Goal: Transaction & Acquisition: Purchase product/service

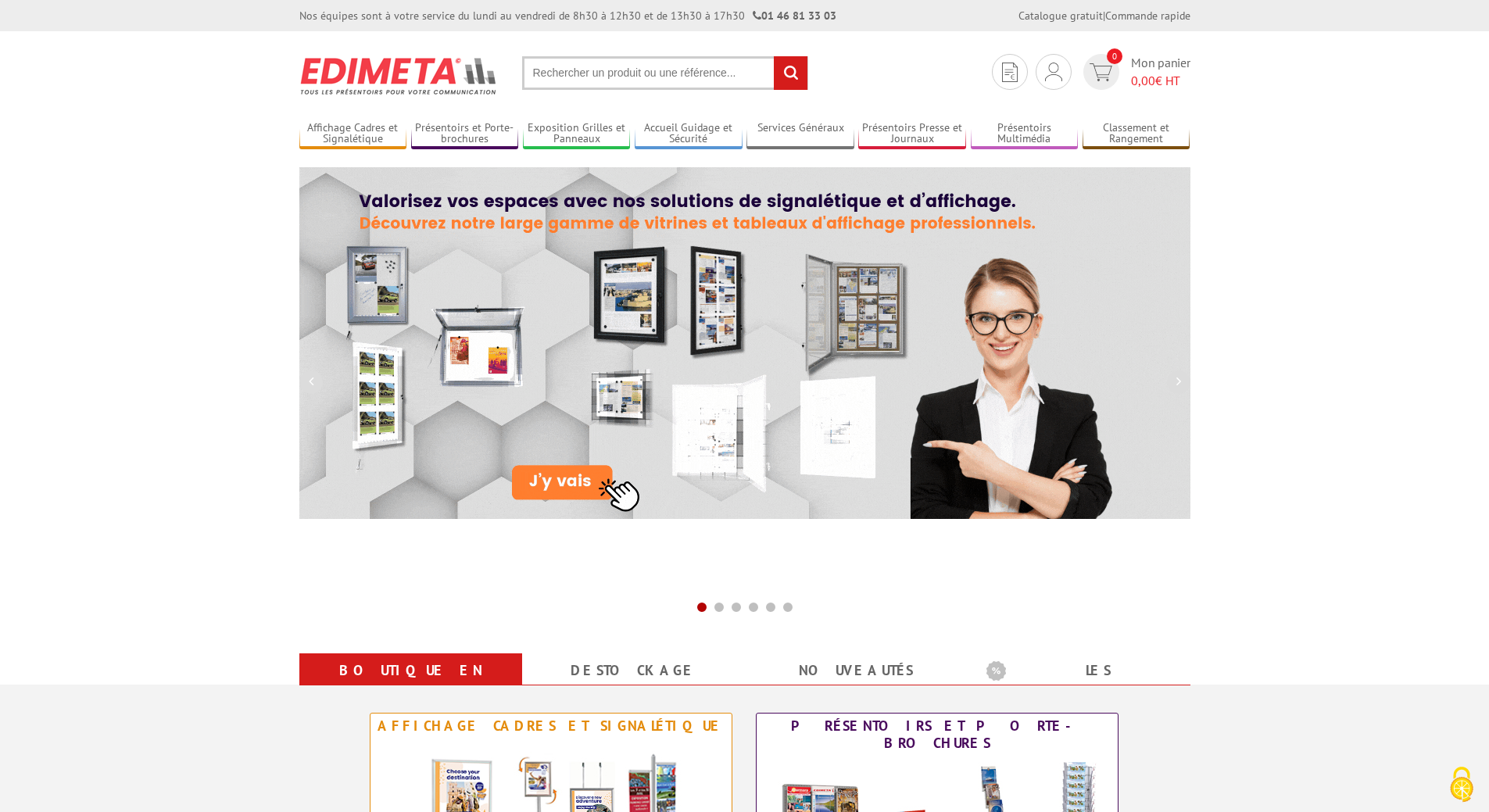
click at [600, 81] on input "text" at bounding box center [665, 73] width 286 height 34
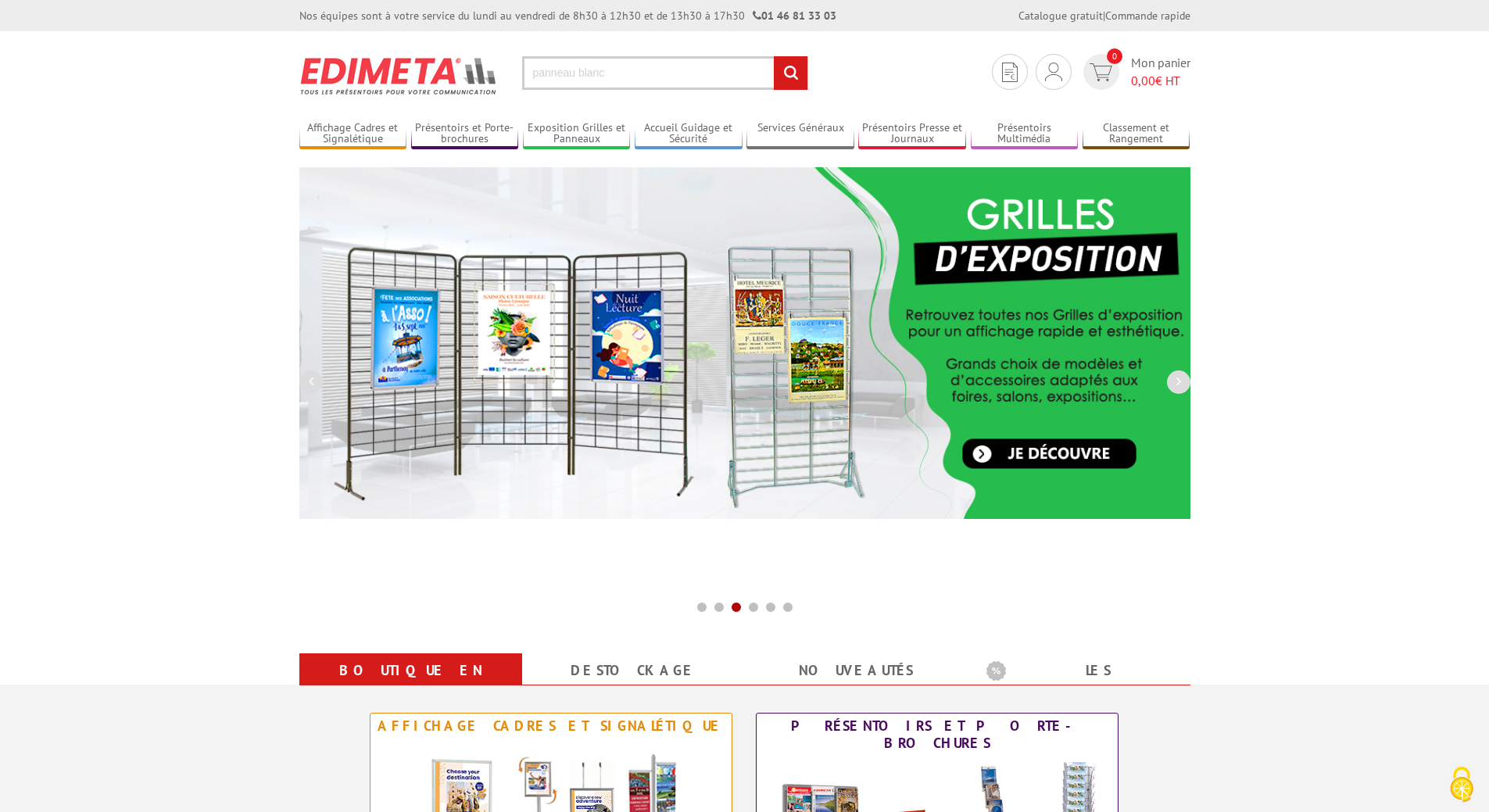
type input "panneau blanc"
click at [774, 56] on input "rechercher" at bounding box center [790, 73] width 34 height 34
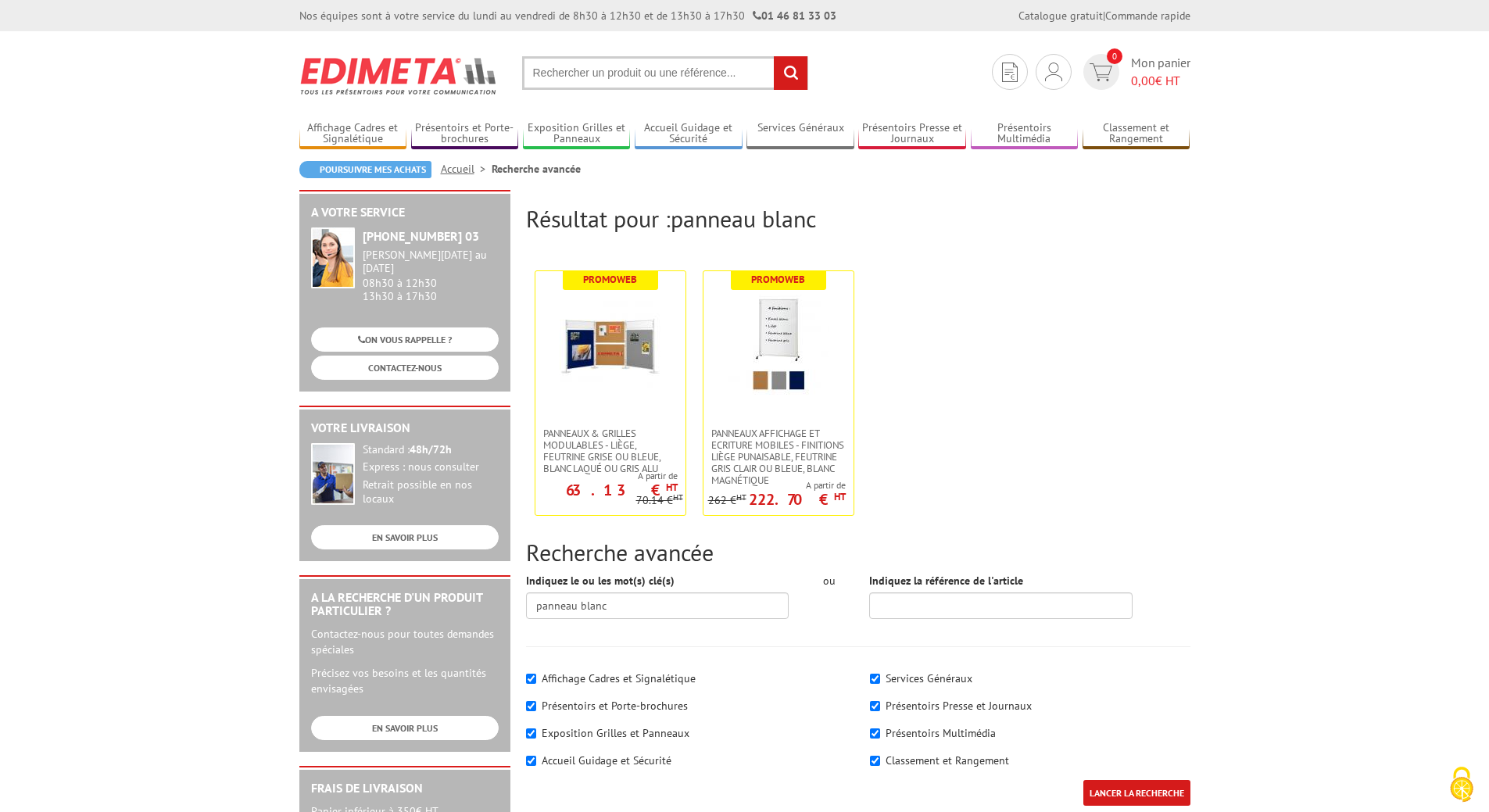
click at [606, 83] on input "text" at bounding box center [665, 73] width 286 height 34
click at [775, 340] on img at bounding box center [779, 345] width 101 height 101
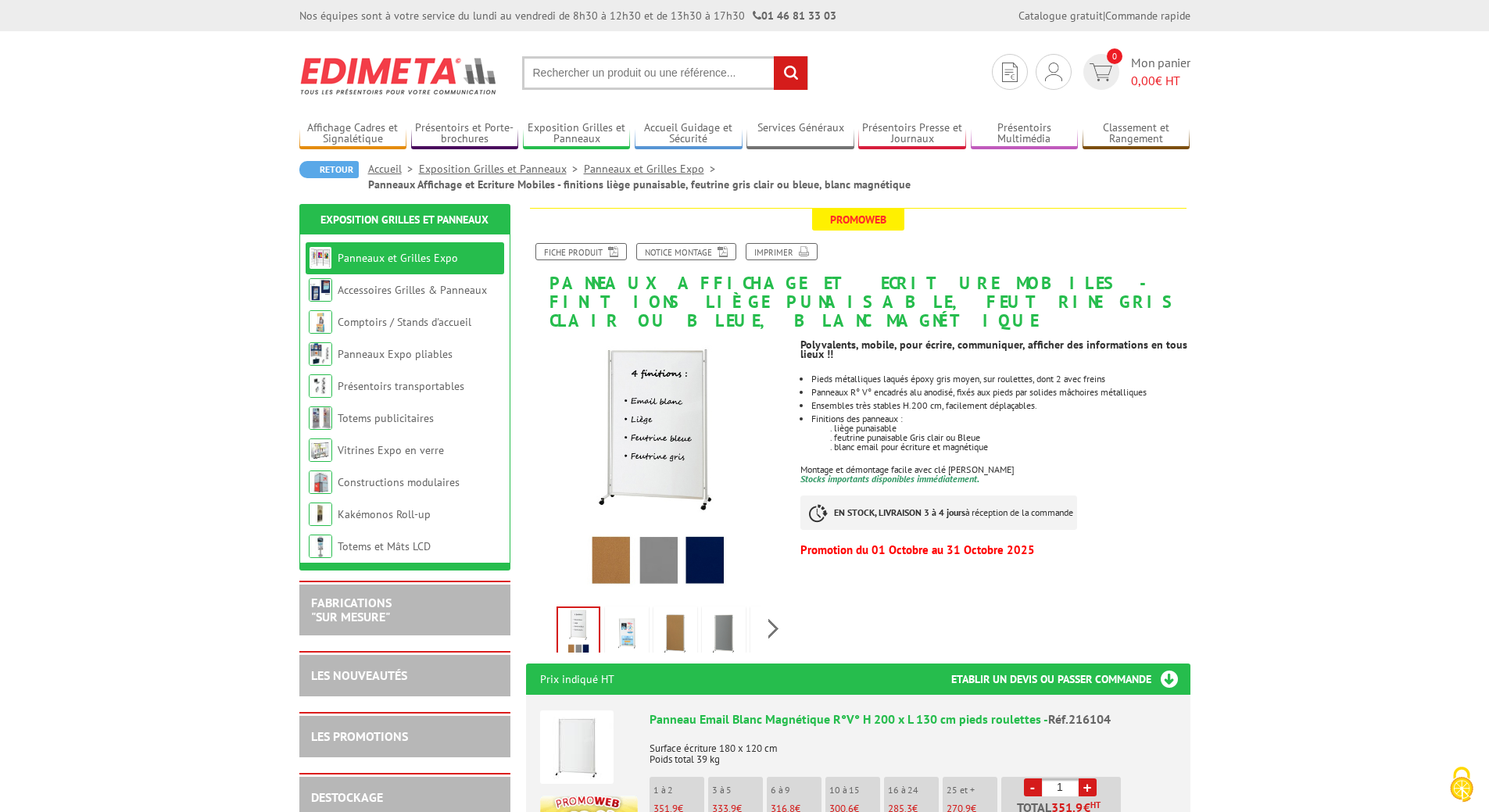
click at [604, 67] on input "text" at bounding box center [665, 73] width 286 height 34
type input "tableau blanc"
click at [774, 56] on input "rechercher" at bounding box center [790, 73] width 34 height 34
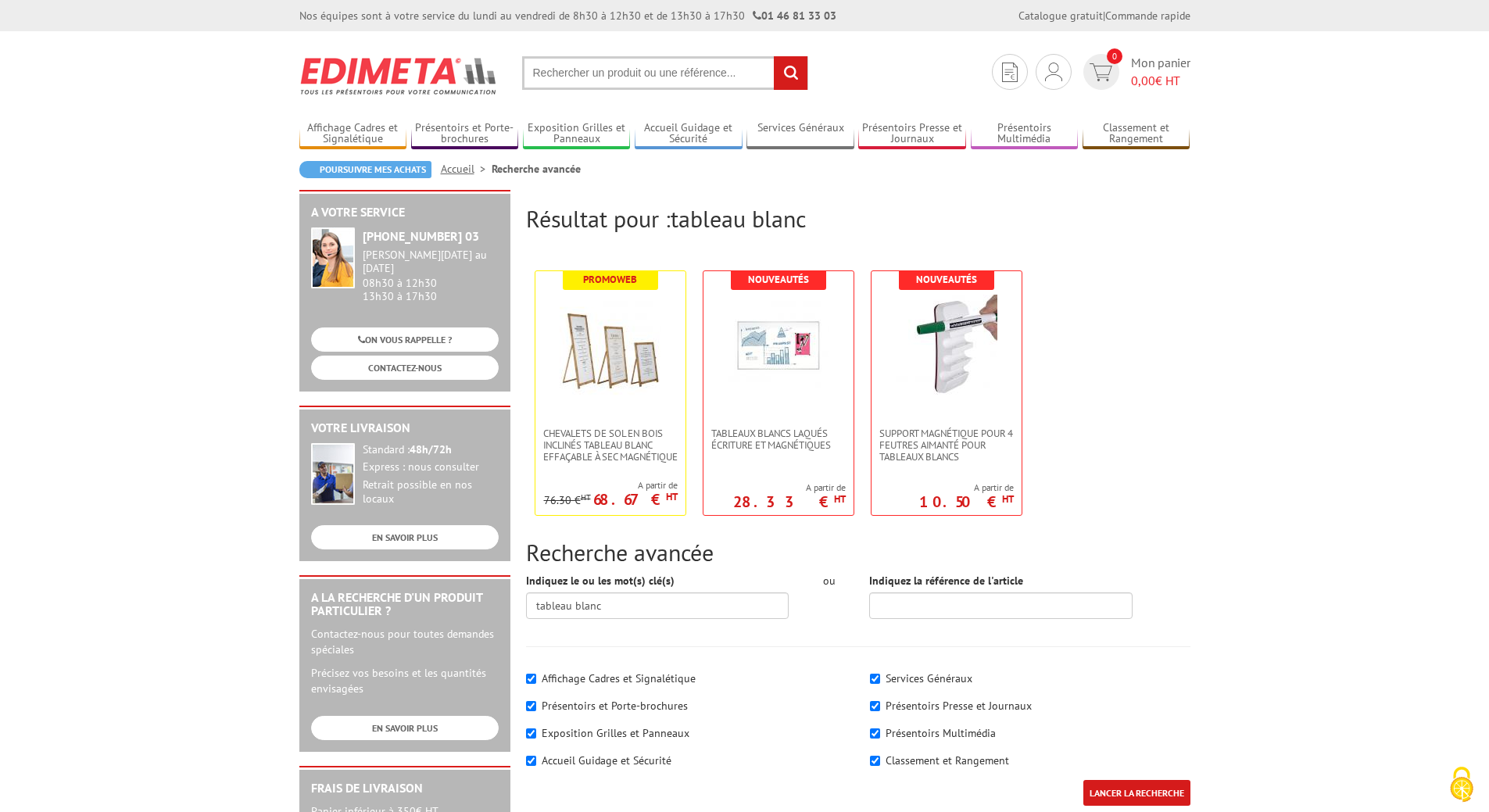
click at [580, 73] on input "text" at bounding box center [665, 73] width 286 height 34
click at [1355, 423] on body "Nos équipes sont à votre service du lundi au vendredi de 8h30 à 12h30 et de 13h…" at bounding box center [744, 697] width 1489 height 1395
click at [559, 75] on input "text" at bounding box center [665, 73] width 286 height 34
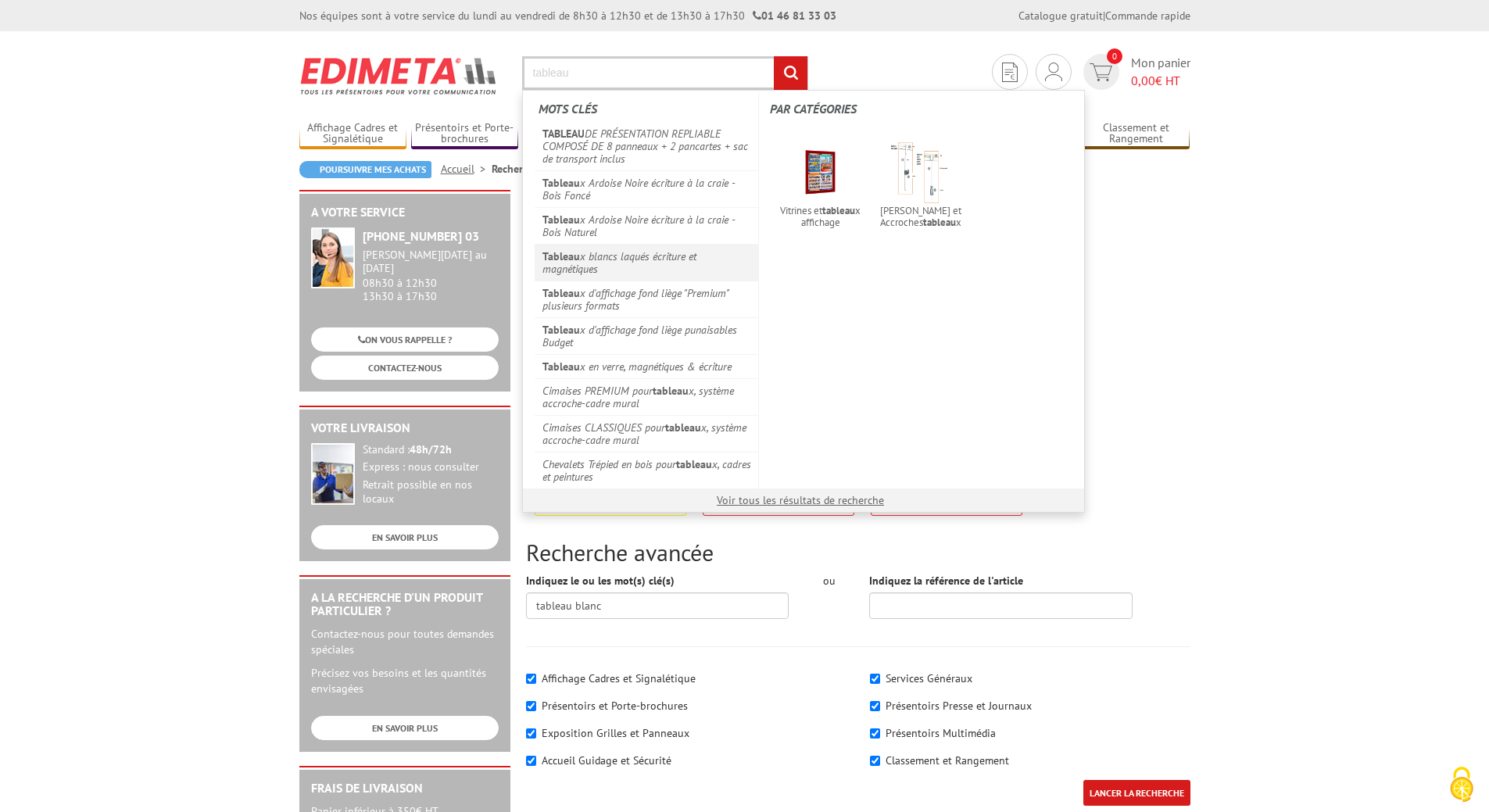
type input "tableau"
click at [592, 268] on link "Tableau x blancs laqués écriture et magnétiques" at bounding box center [647, 262] width 224 height 37
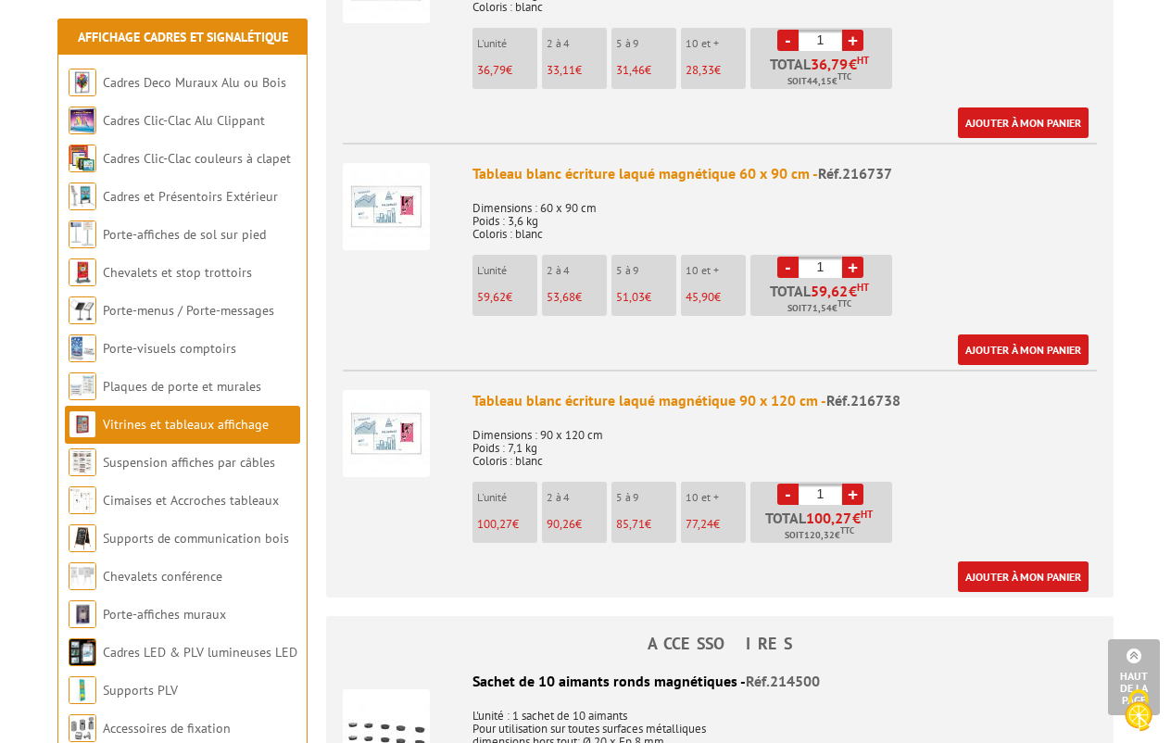
scroll to position [834, 0]
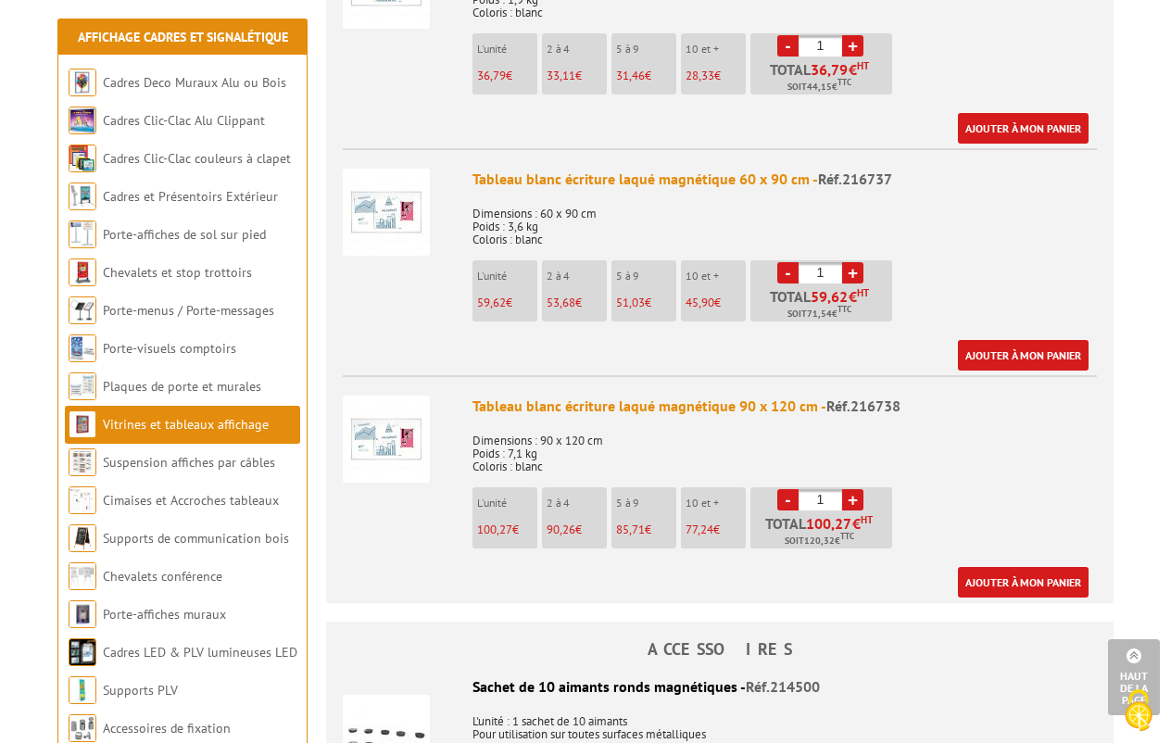
click at [851, 489] on link "+" at bounding box center [852, 499] width 21 height 21
type input "2"
click at [989, 567] on link "Ajouter à mon panier" at bounding box center [1023, 582] width 131 height 31
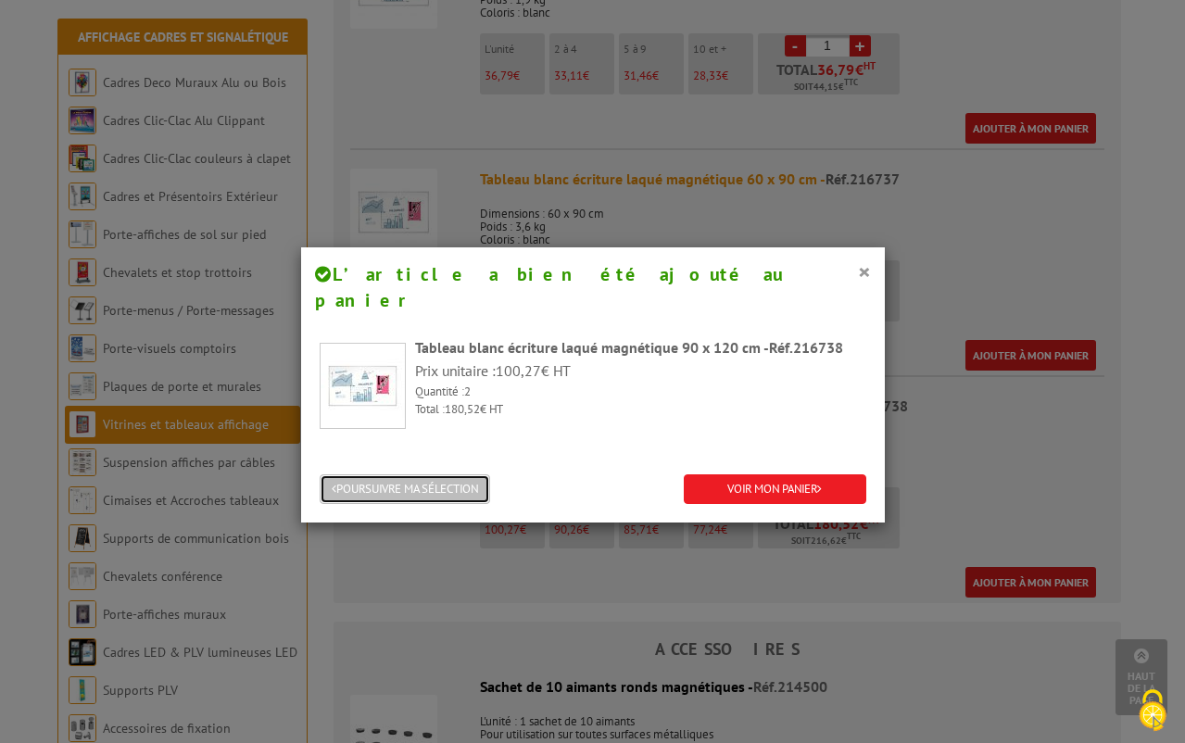
click at [433, 474] on button "POURSUIVRE MA SÉLECTION" at bounding box center [405, 489] width 170 height 31
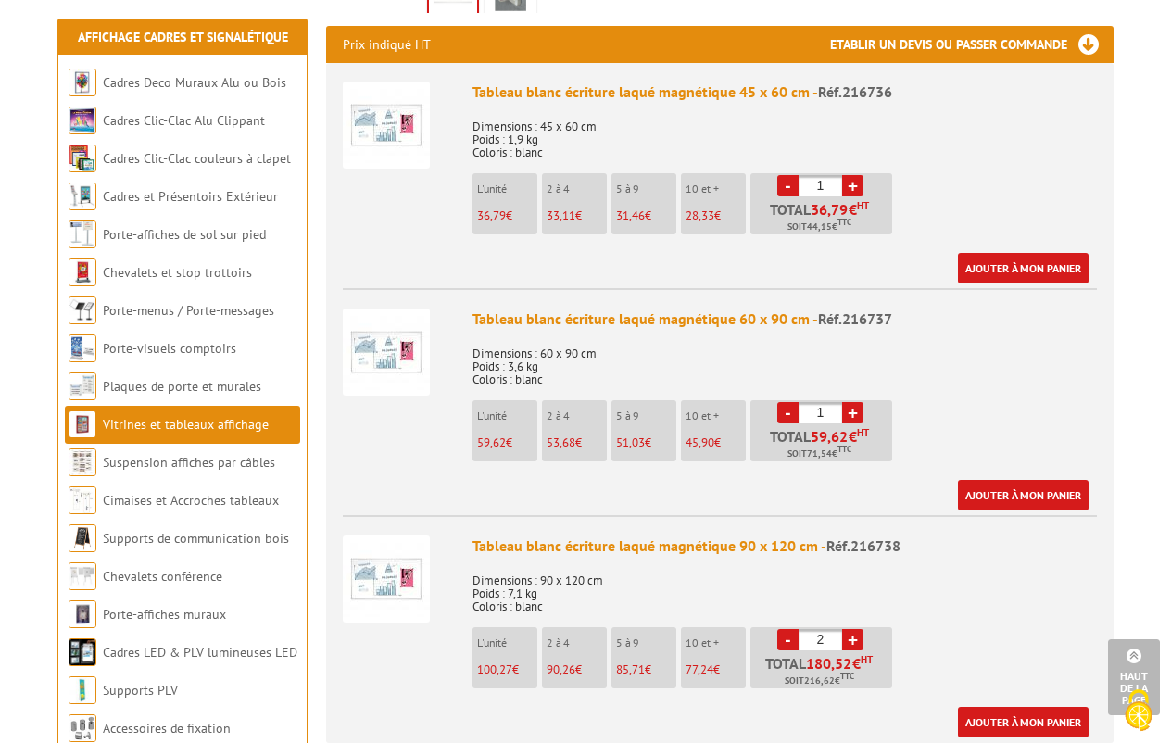
scroll to position [649, 0]
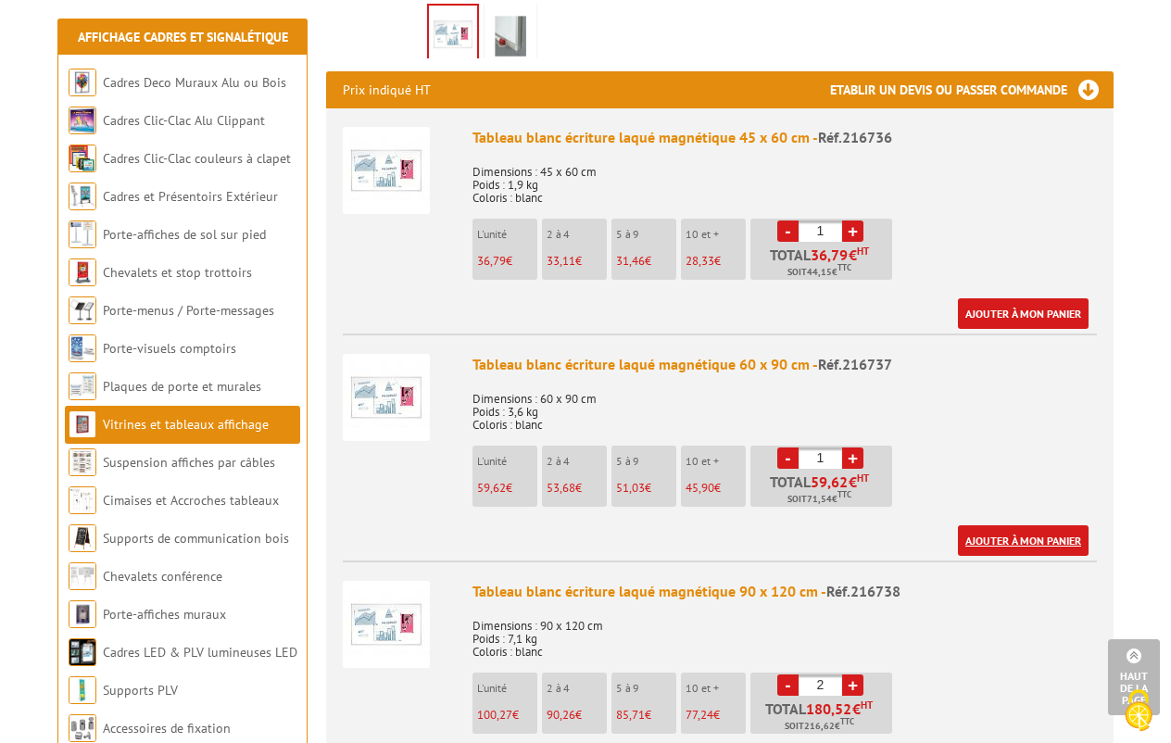
click at [1033, 525] on link "Ajouter à mon panier" at bounding box center [1023, 540] width 131 height 31
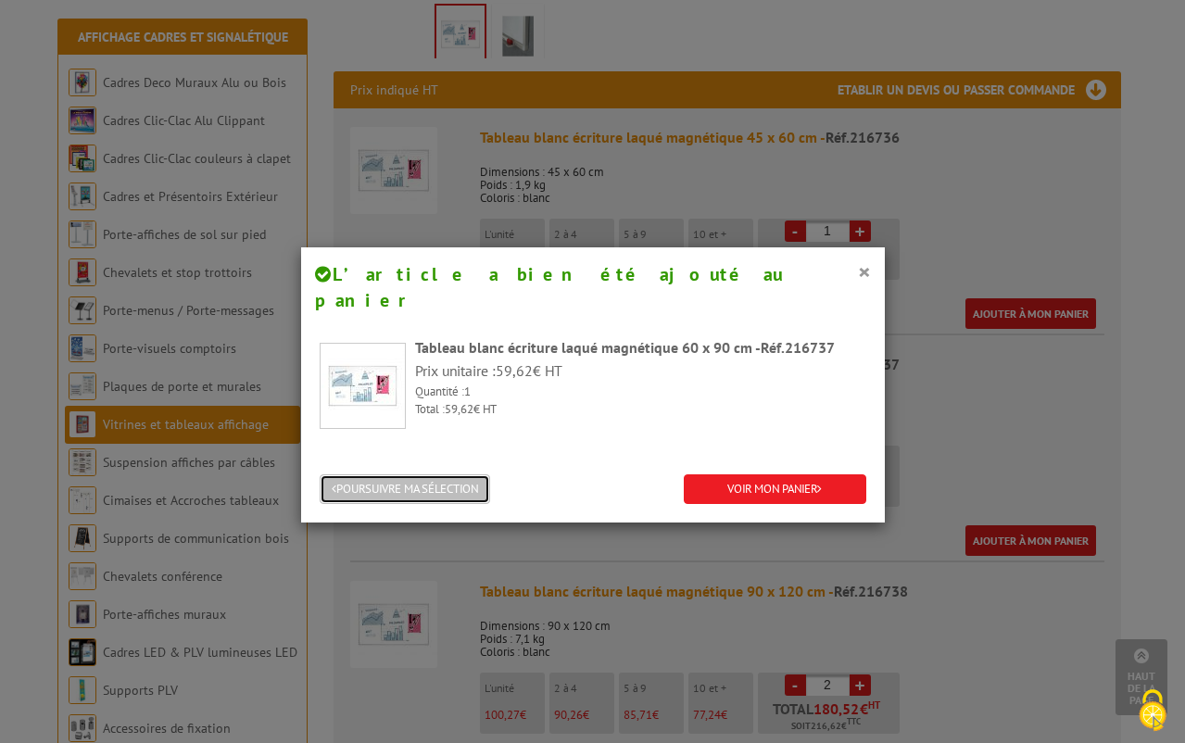
click at [410, 474] on button "POURSUIVRE MA SÉLECTION" at bounding box center [405, 489] width 170 height 31
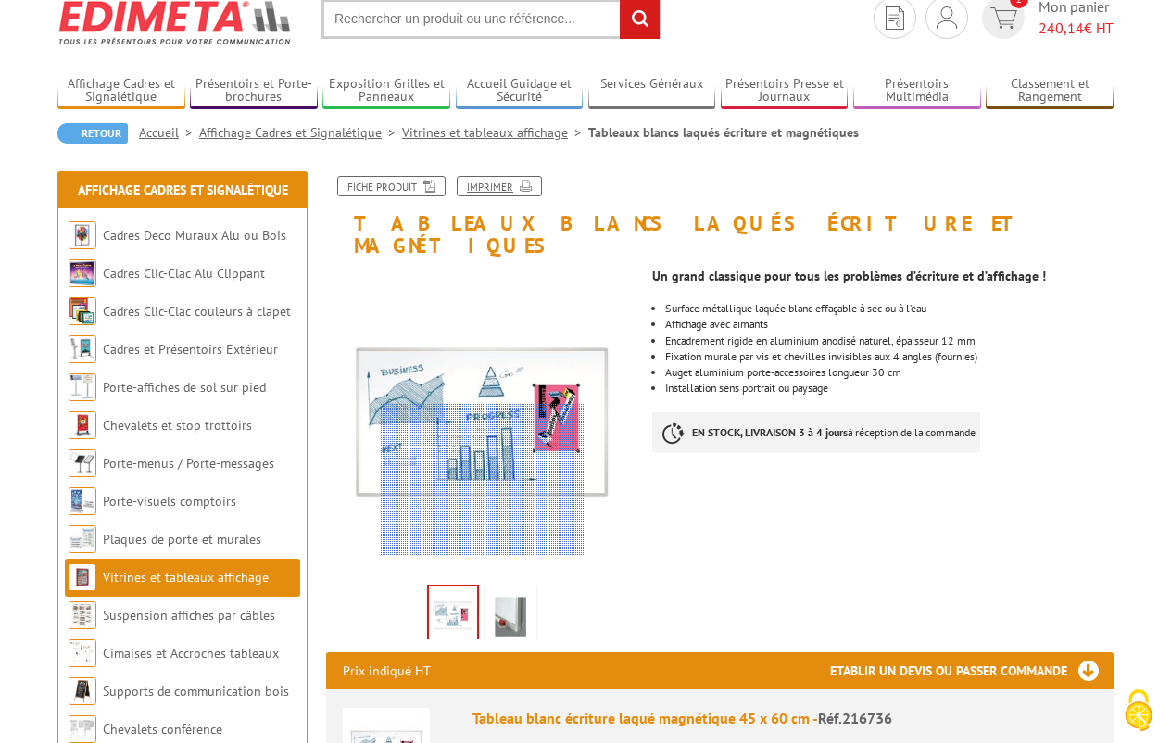
scroll to position [0, 0]
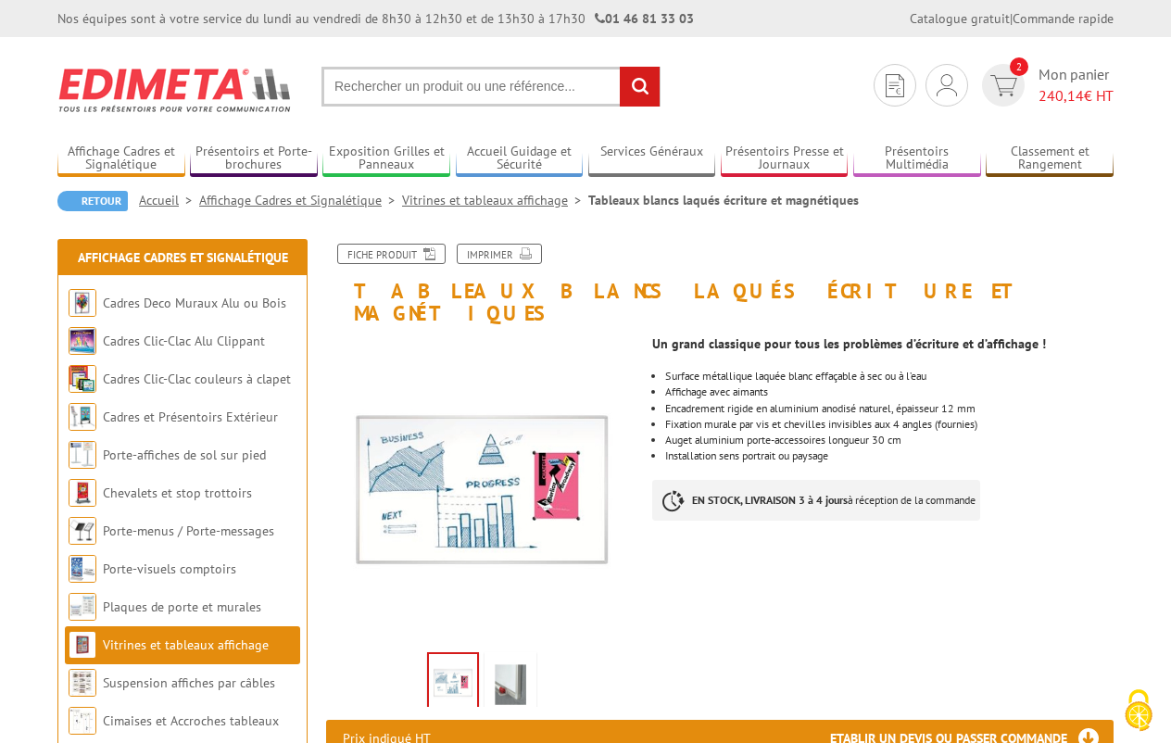
click at [428, 79] on input "text" at bounding box center [491, 87] width 339 height 40
type input "tableaux roulants"
click at [620, 67] on input "rechercher" at bounding box center [640, 87] width 40 height 40
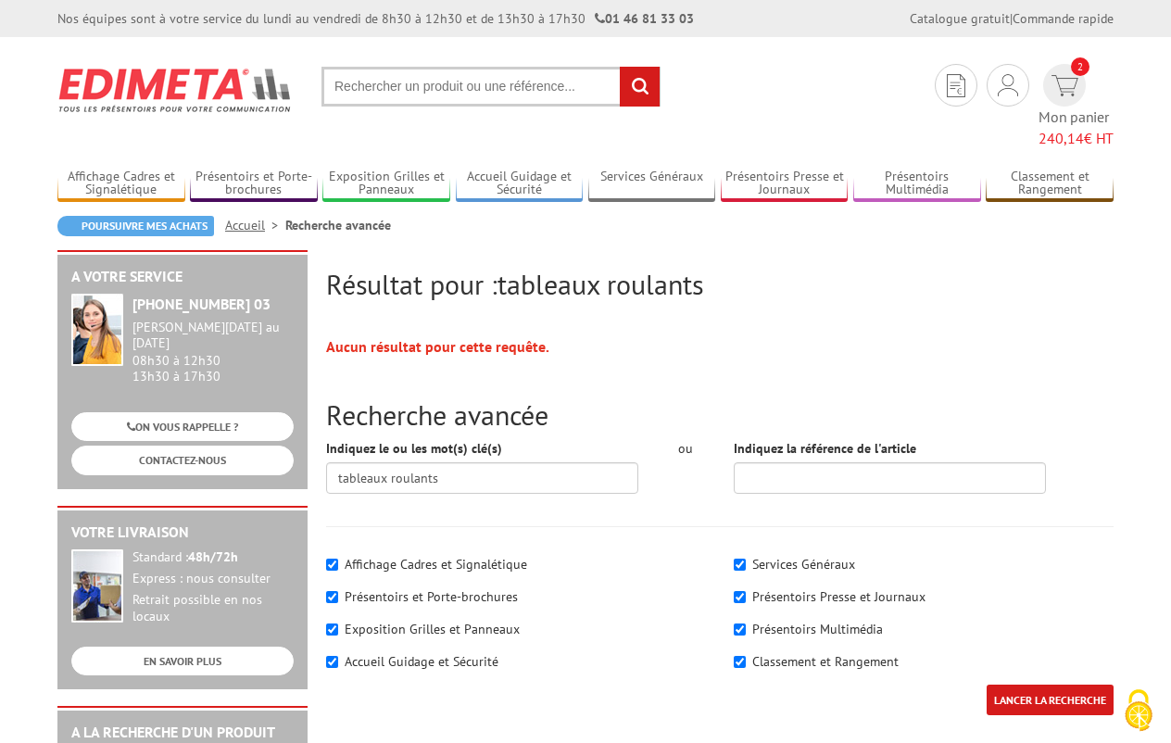
click at [443, 621] on label "Exposition Grilles et Panneaux" at bounding box center [432, 629] width 175 height 17
click at [338, 624] on input"] "Exposition Grilles et Panneaux" at bounding box center [332, 630] width 12 height 12
click at [334, 624] on input"] "Exposition Grilles et Panneaux" at bounding box center [332, 630] width 12 height 12
checkbox input"] "true"
click at [1029, 685] on input "LANCER LA RECHERCHE" at bounding box center [1050, 700] width 127 height 31
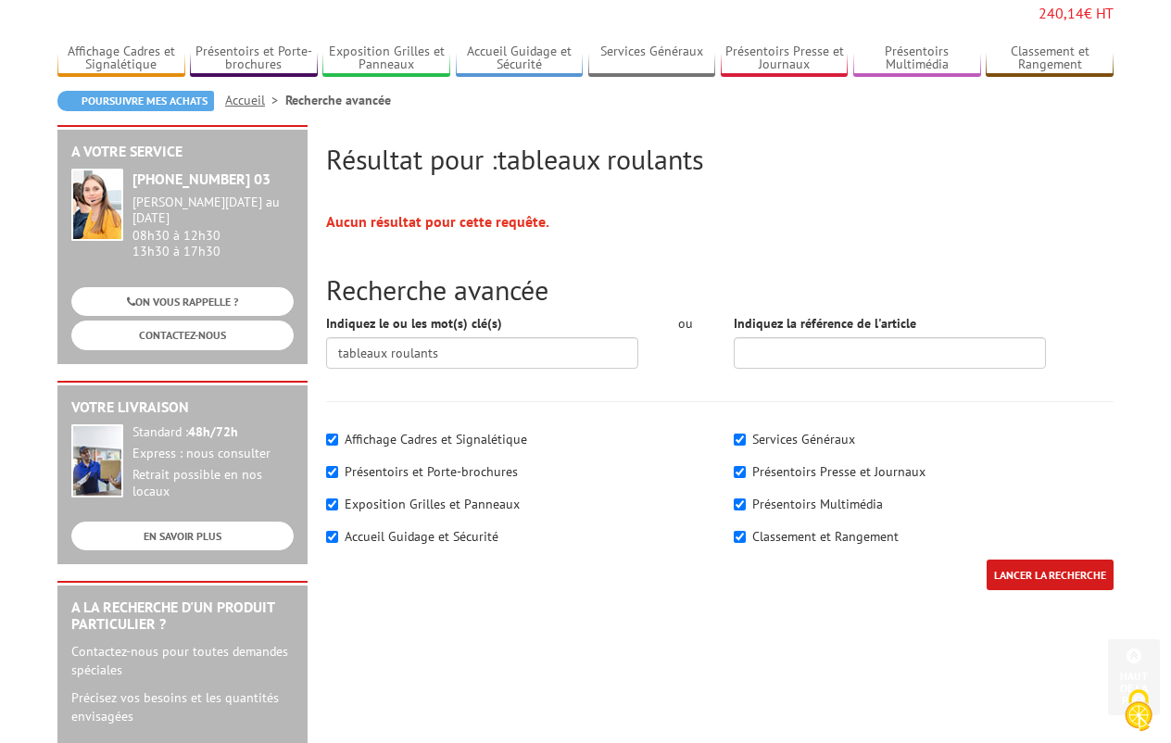
scroll to position [93, 0]
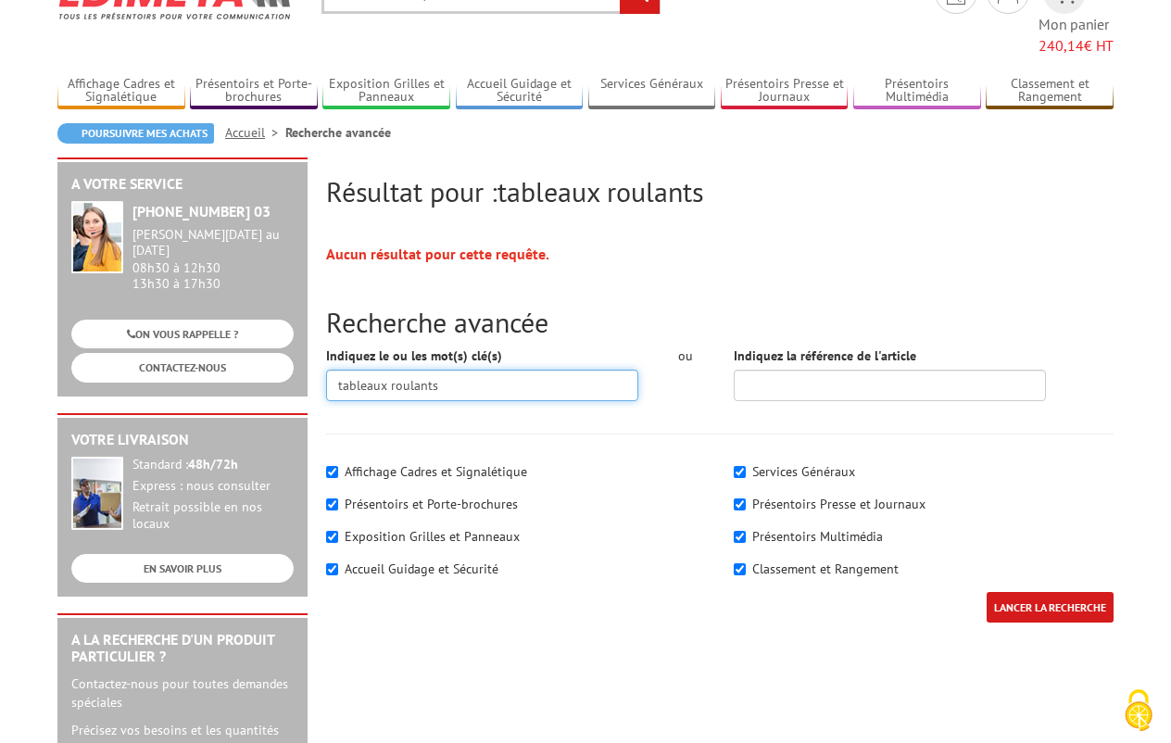
drag, startPoint x: 461, startPoint y: 354, endPoint x: 391, endPoint y: 358, distance: 70.5
click at [391, 370] on input "tableaux roulants" at bounding box center [482, 386] width 312 height 32
type input "tableaux"
click at [987, 592] on input "LANCER LA RECHERCHE" at bounding box center [1050, 607] width 127 height 31
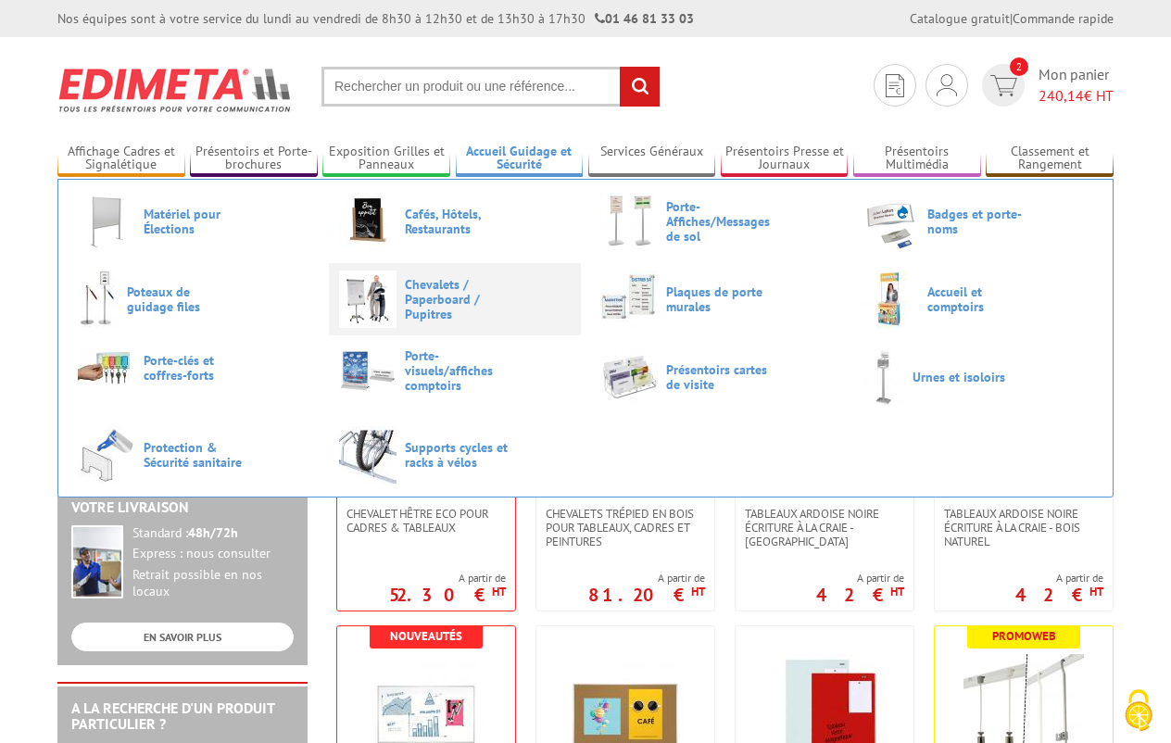
click at [427, 292] on span "Chevalets / Paperboard / Pupitres" at bounding box center [460, 299] width 111 height 44
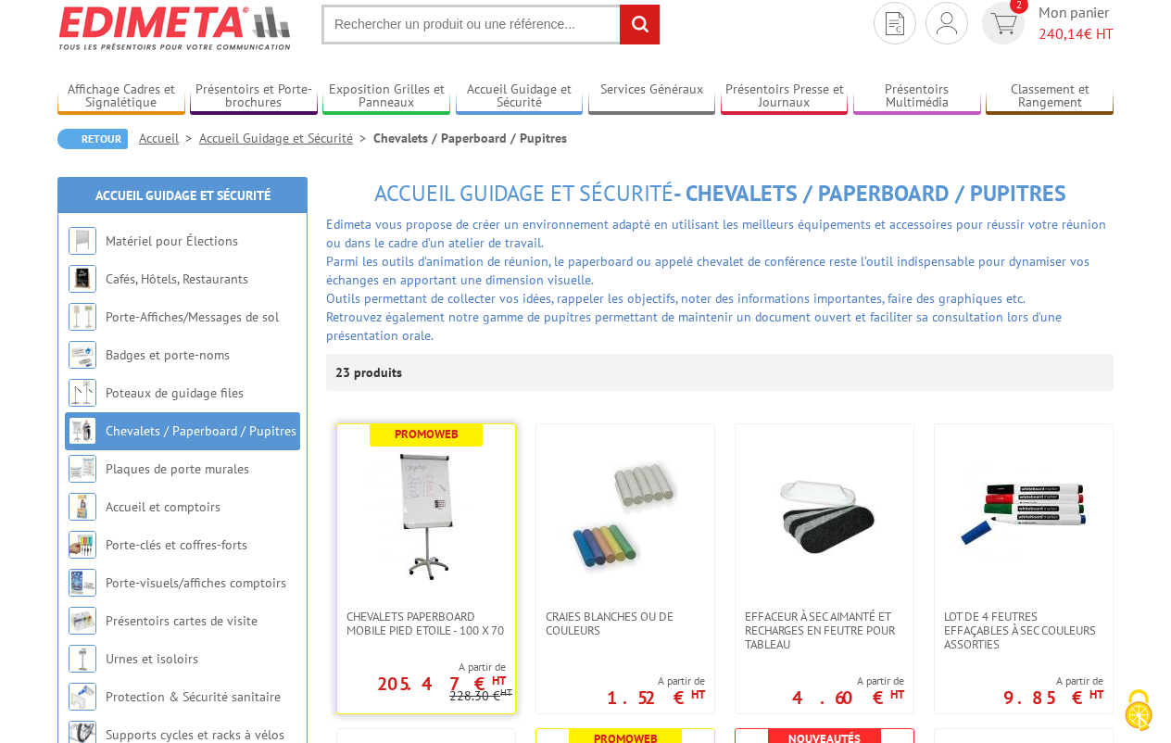
scroll to position [93, 0]
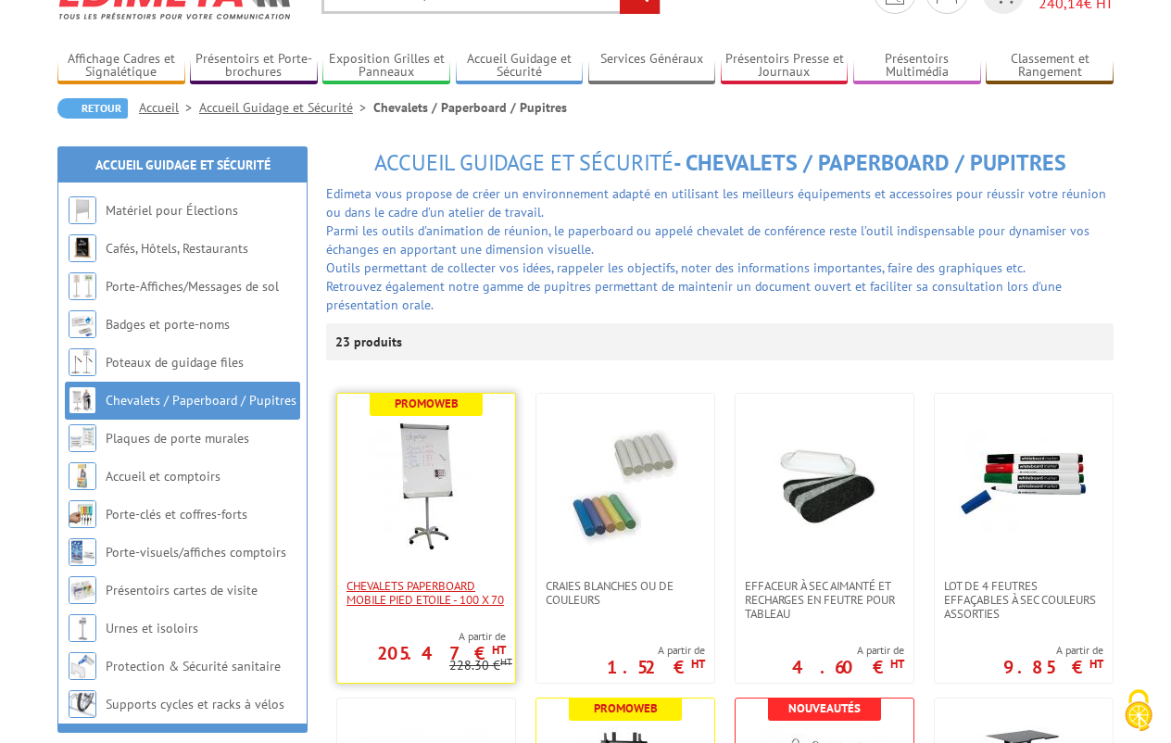
click at [422, 584] on span "Chevalets Paperboard Mobile Pied Etoile - 100 x 70" at bounding box center [426, 593] width 159 height 28
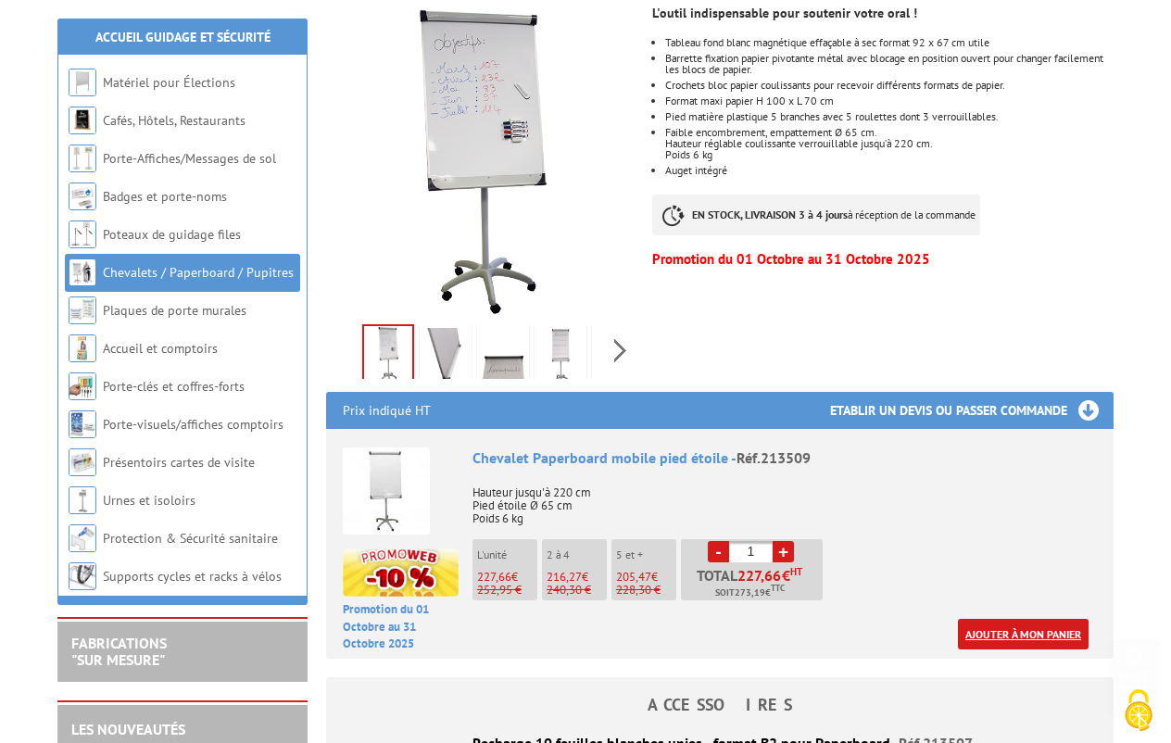
scroll to position [371, 0]
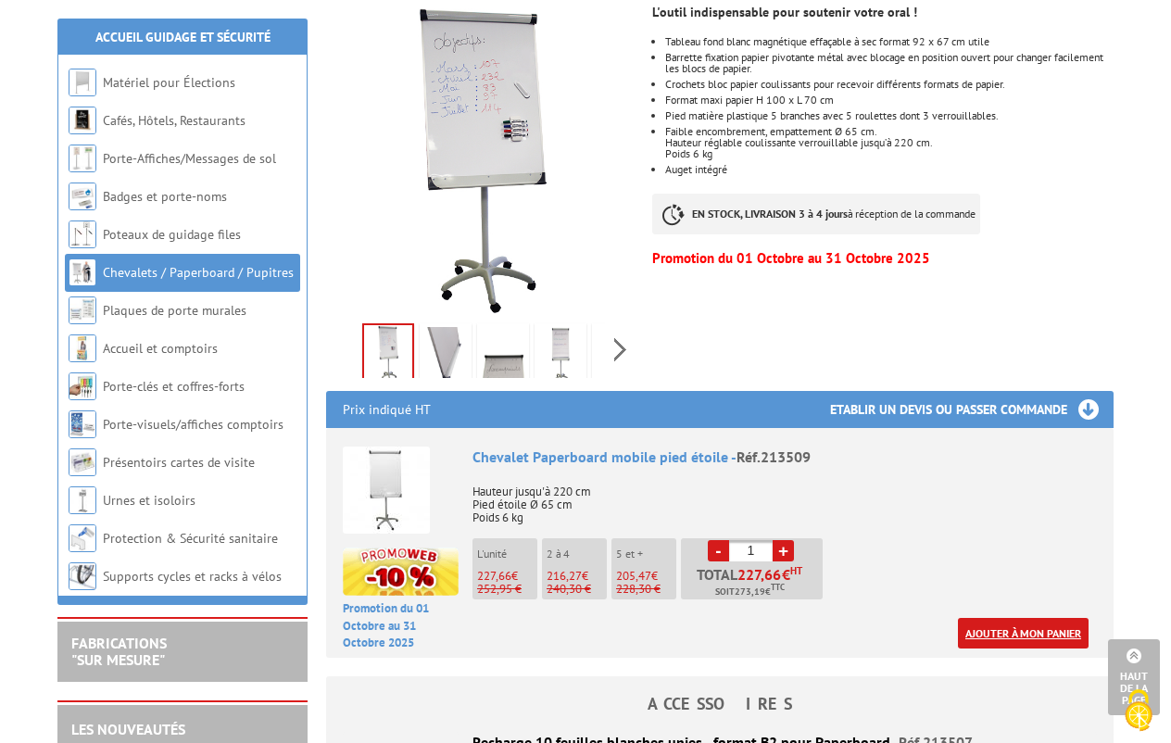
click at [1042, 618] on link "Ajouter à mon panier" at bounding box center [1023, 633] width 131 height 31
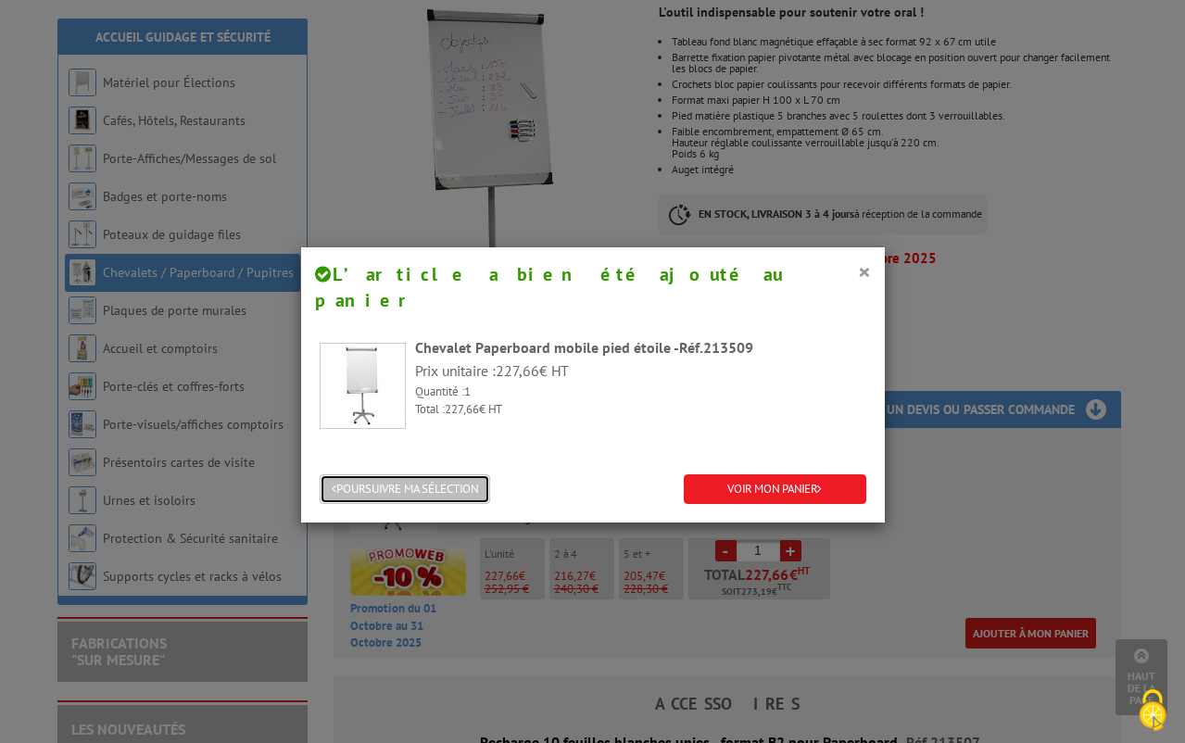
click at [392, 474] on button "POURSUIVRE MA SÉLECTION" at bounding box center [405, 489] width 170 height 31
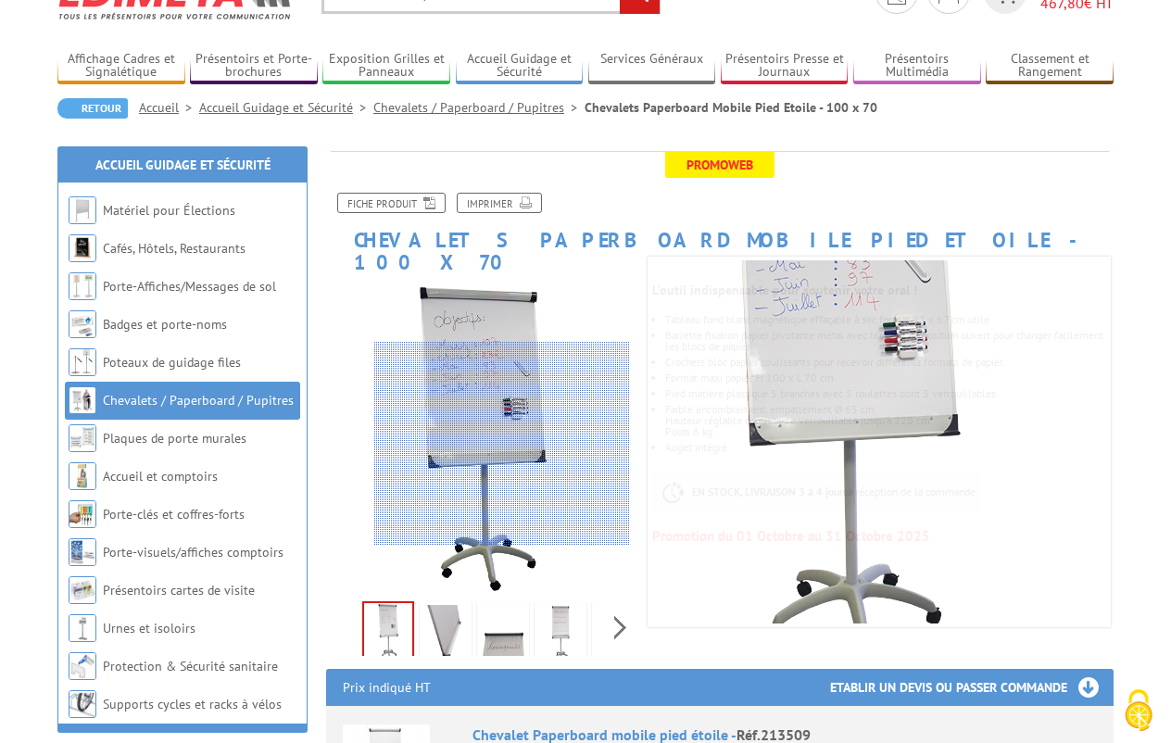
scroll to position [0, 0]
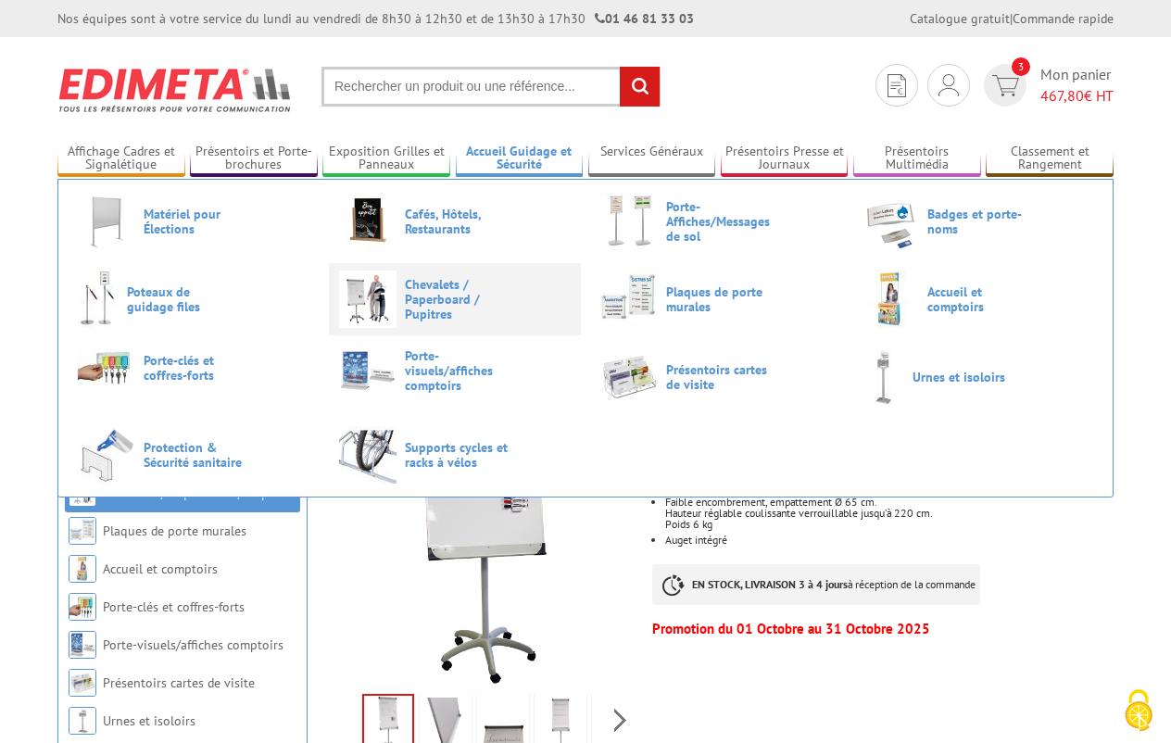
click at [435, 297] on span "Chevalets / Paperboard / Pupitres" at bounding box center [460, 299] width 111 height 44
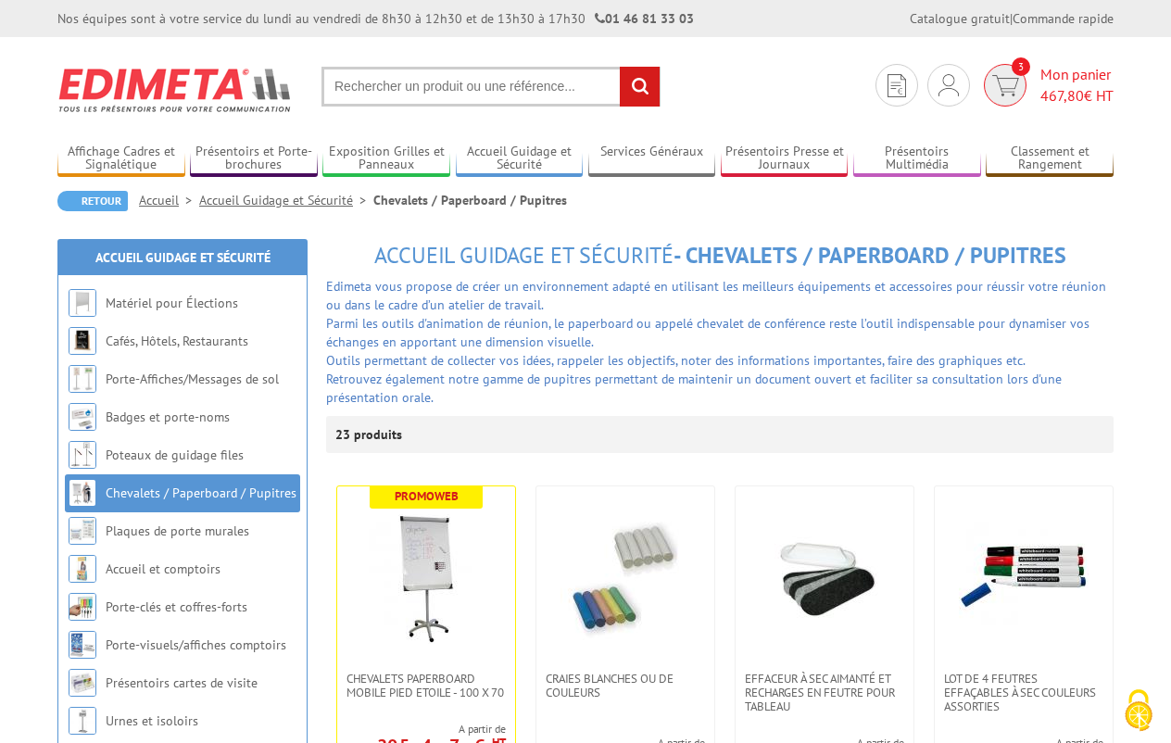
click at [1056, 76] on span "Mon panier 467,80 € HT" at bounding box center [1077, 85] width 73 height 43
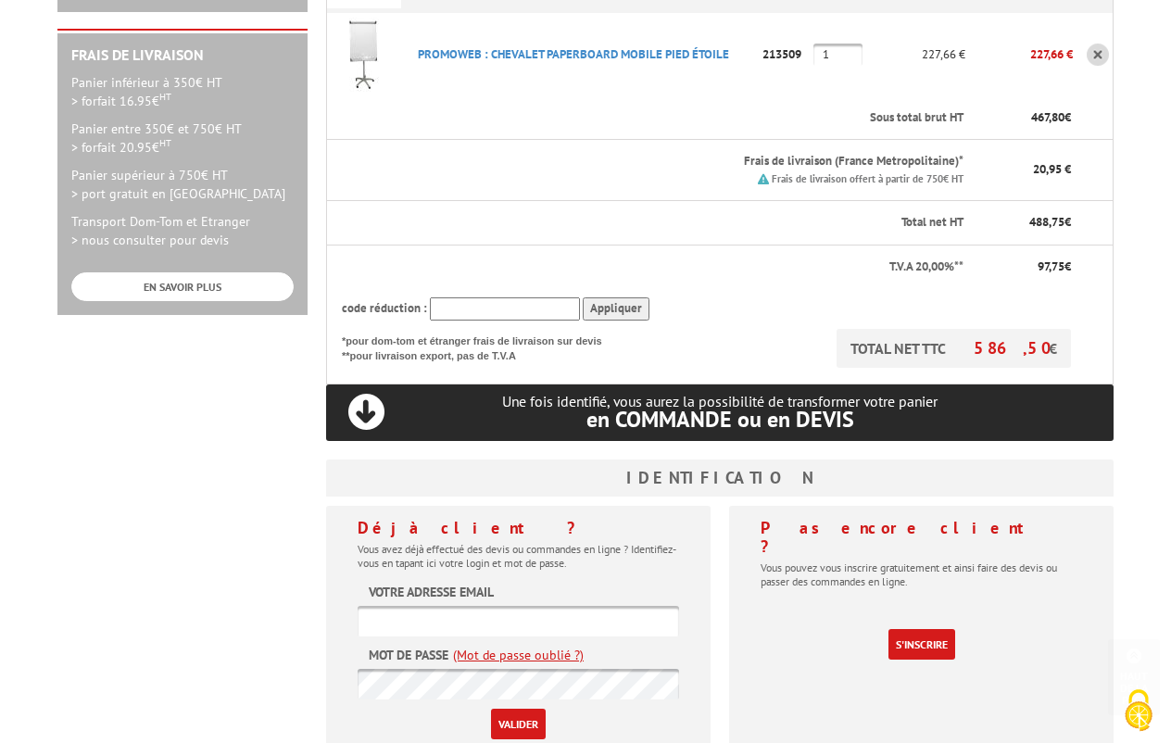
scroll to position [556, 0]
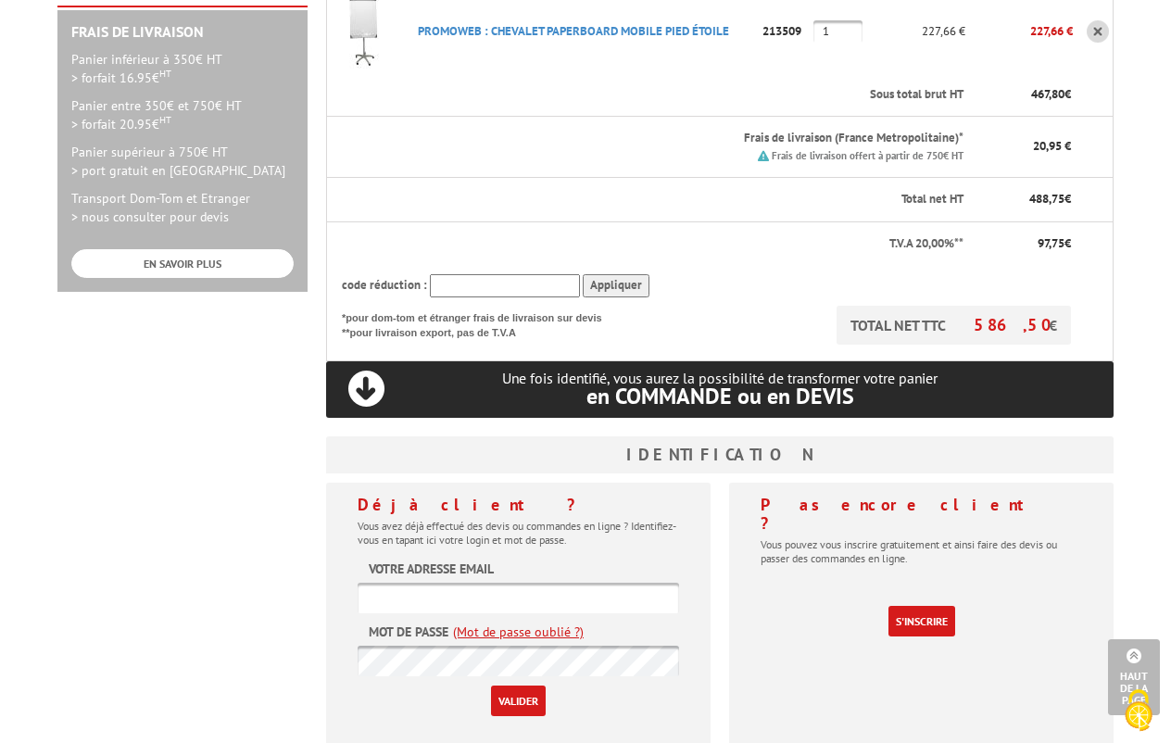
click at [492, 583] on input "text" at bounding box center [519, 598] width 322 height 31
type input "[PERSON_NAME][EMAIL_ADDRESS][DOMAIN_NAME]"
click at [533, 623] on link "(Mot de passe oublié ?)" at bounding box center [518, 632] width 131 height 19
click at [521, 623] on link "(Mot de passe oublié ?)" at bounding box center [518, 632] width 131 height 19
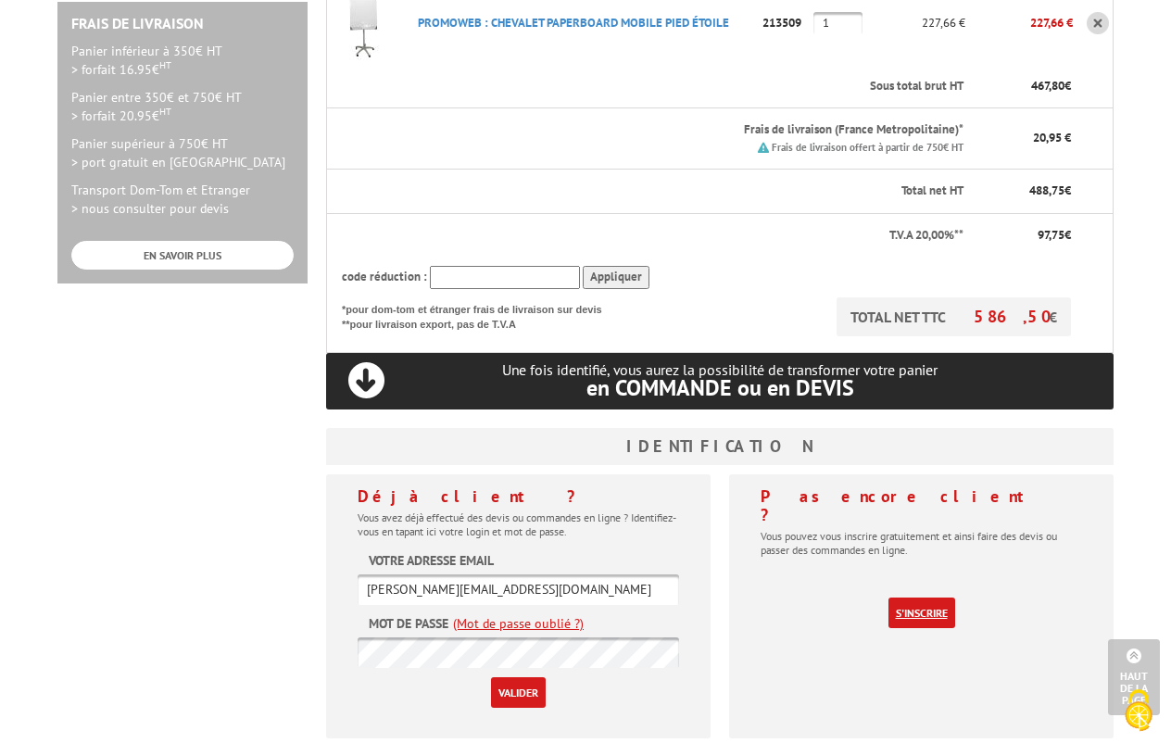
scroll to position [649, 0]
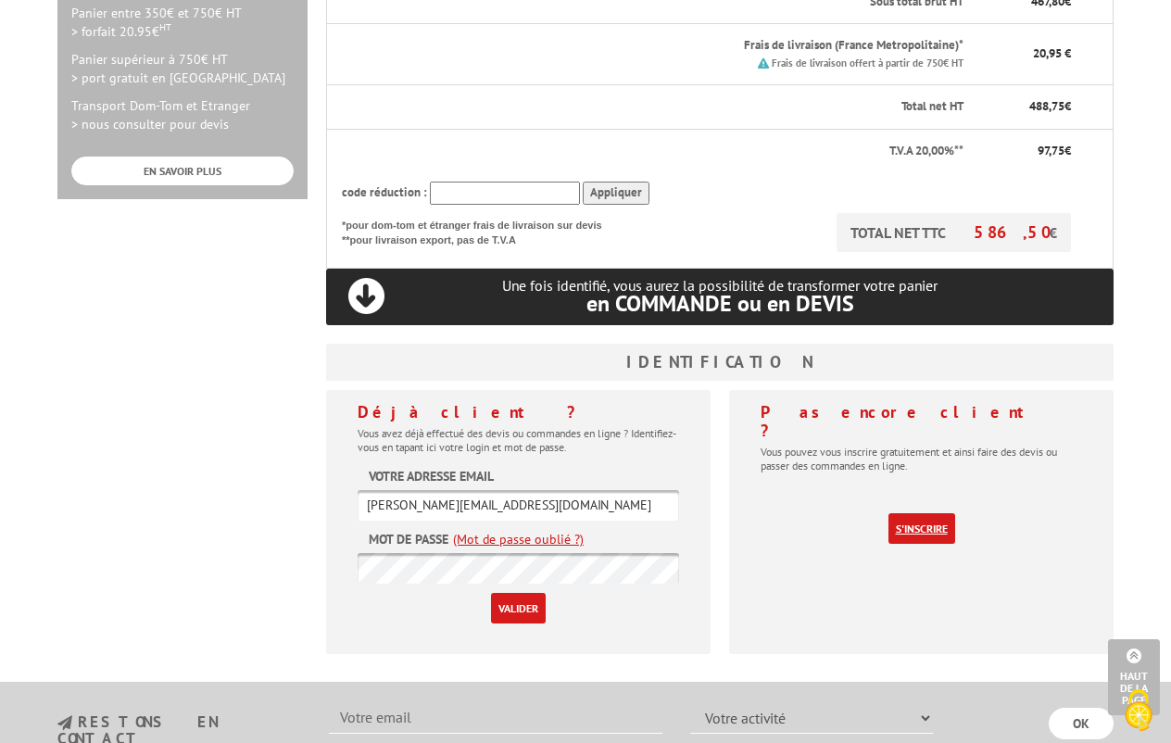
click at [924, 513] on link "S'inscrire" at bounding box center [922, 528] width 67 height 31
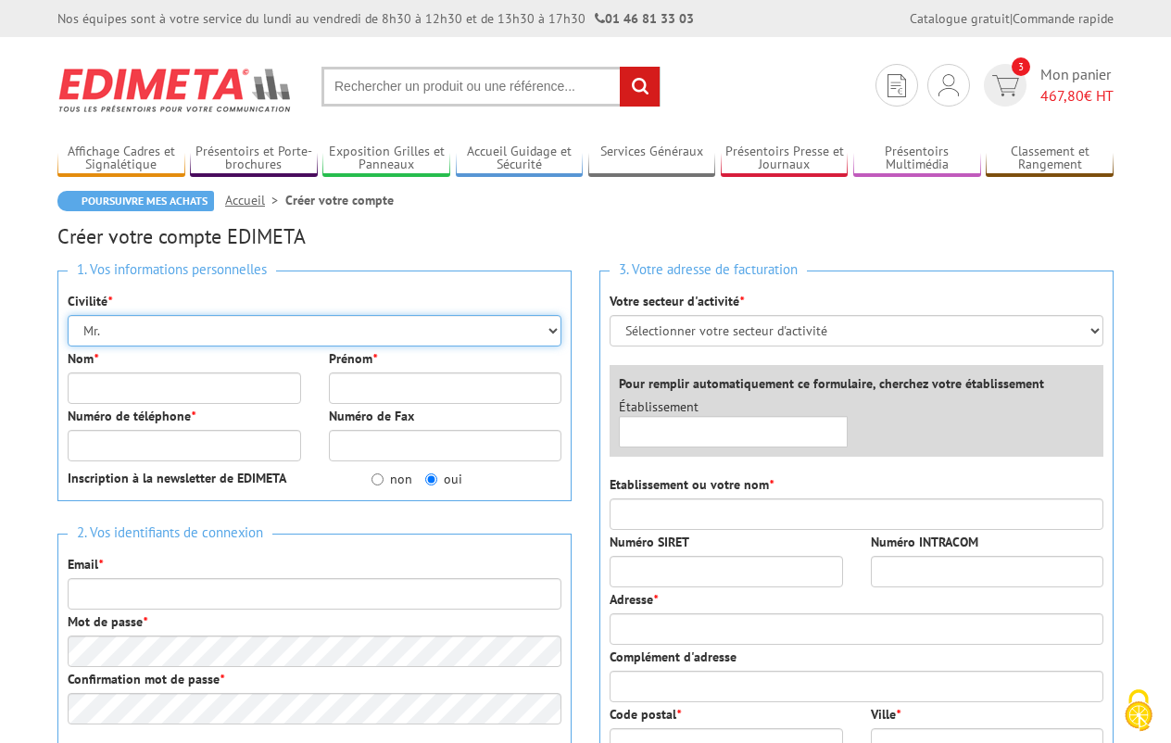
click at [496, 333] on select "Mr. Mme. Mlle." at bounding box center [315, 331] width 494 height 32
select select "Mme."
click at [68, 315] on select "Mr. Mme. Mlle." at bounding box center [315, 331] width 494 height 32
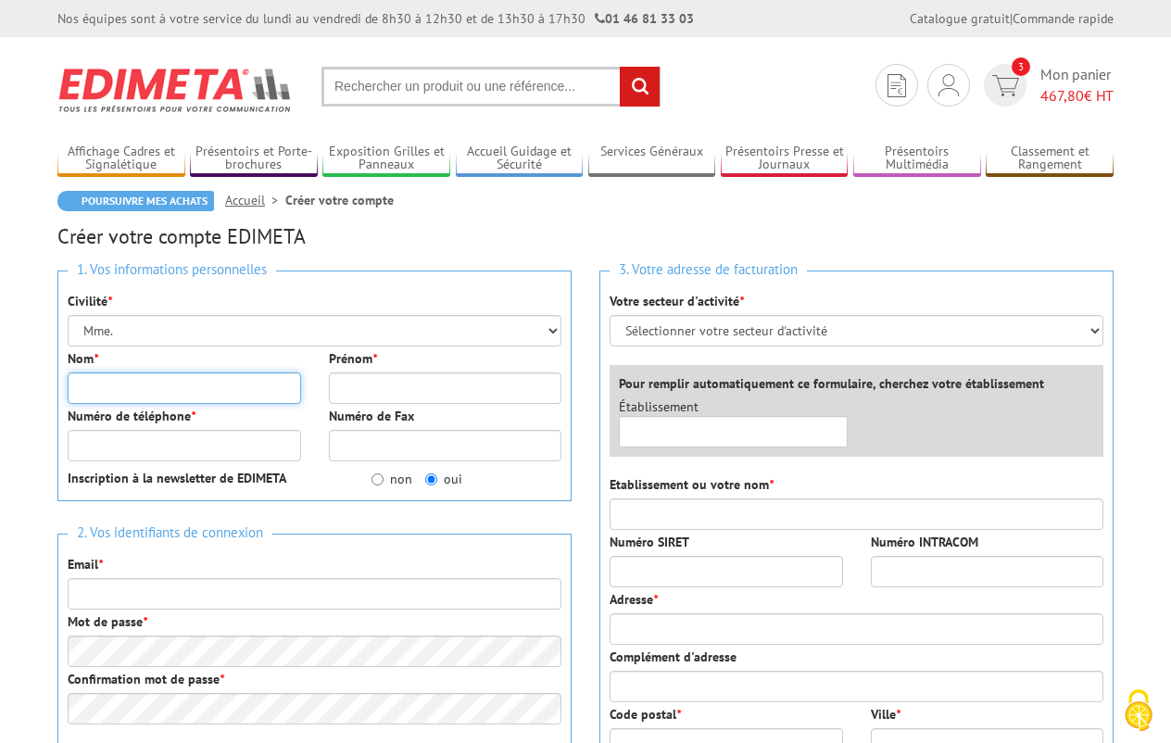
click at [105, 389] on input "Nom *" at bounding box center [184, 388] width 233 height 32
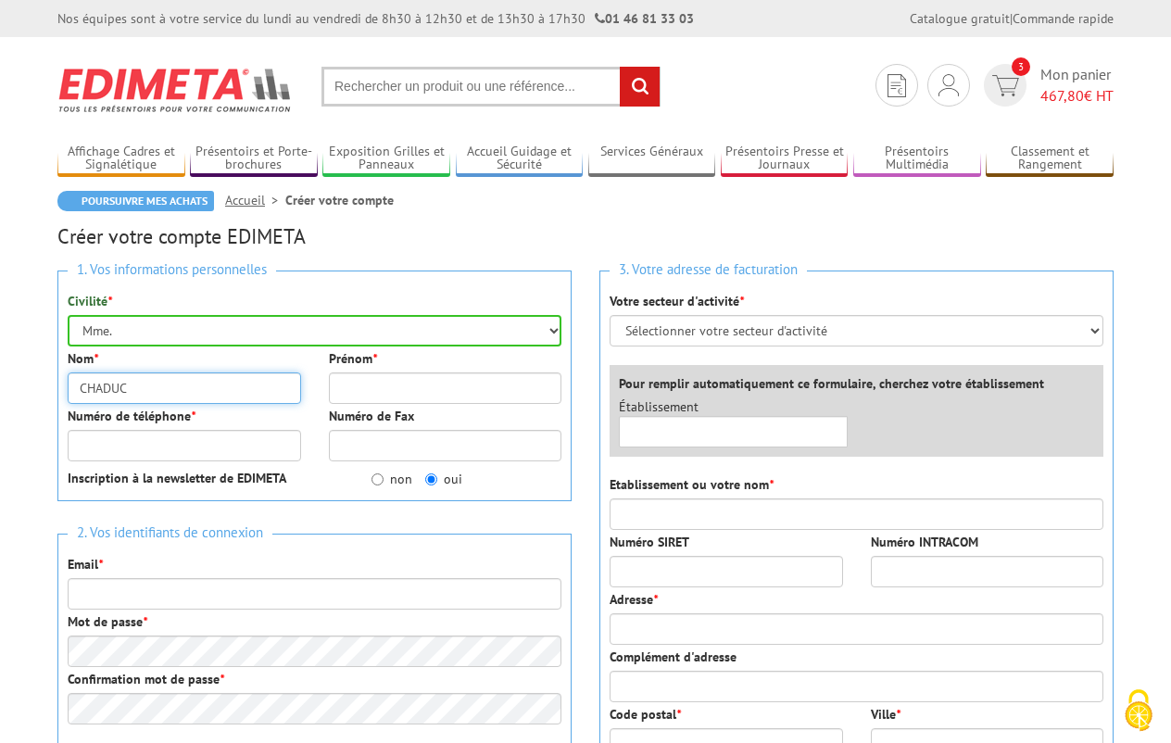
type input "CHADUC"
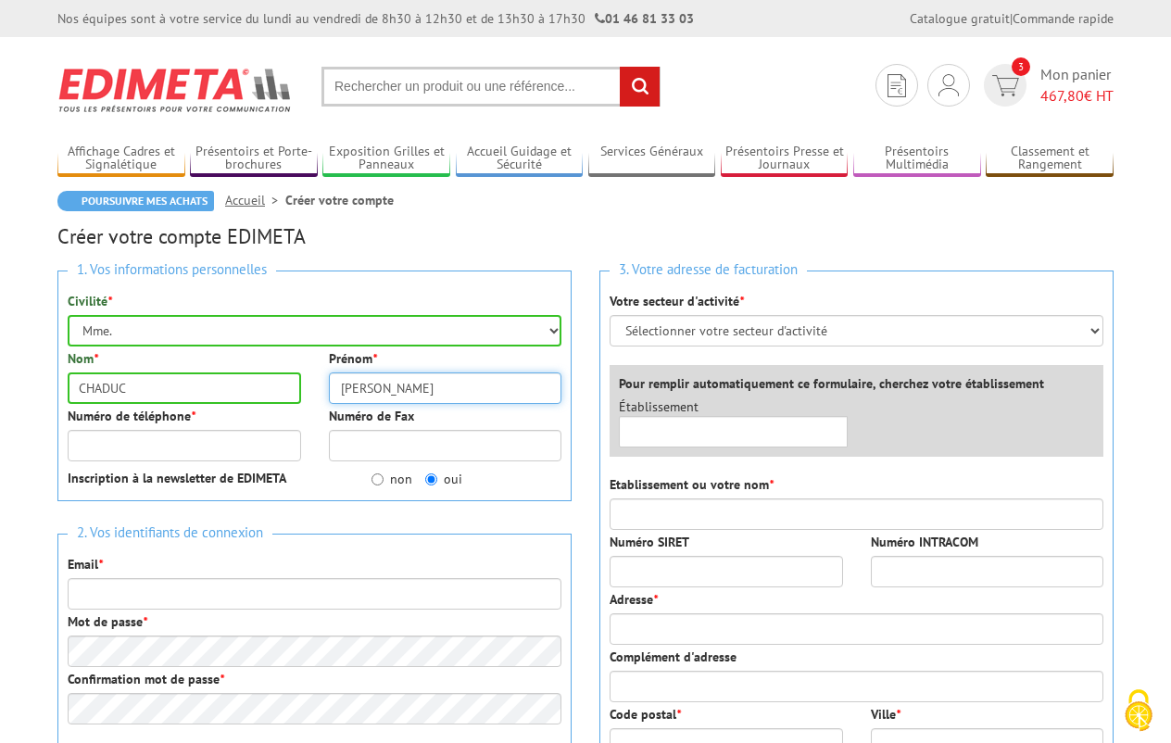
type input "VALERIE"
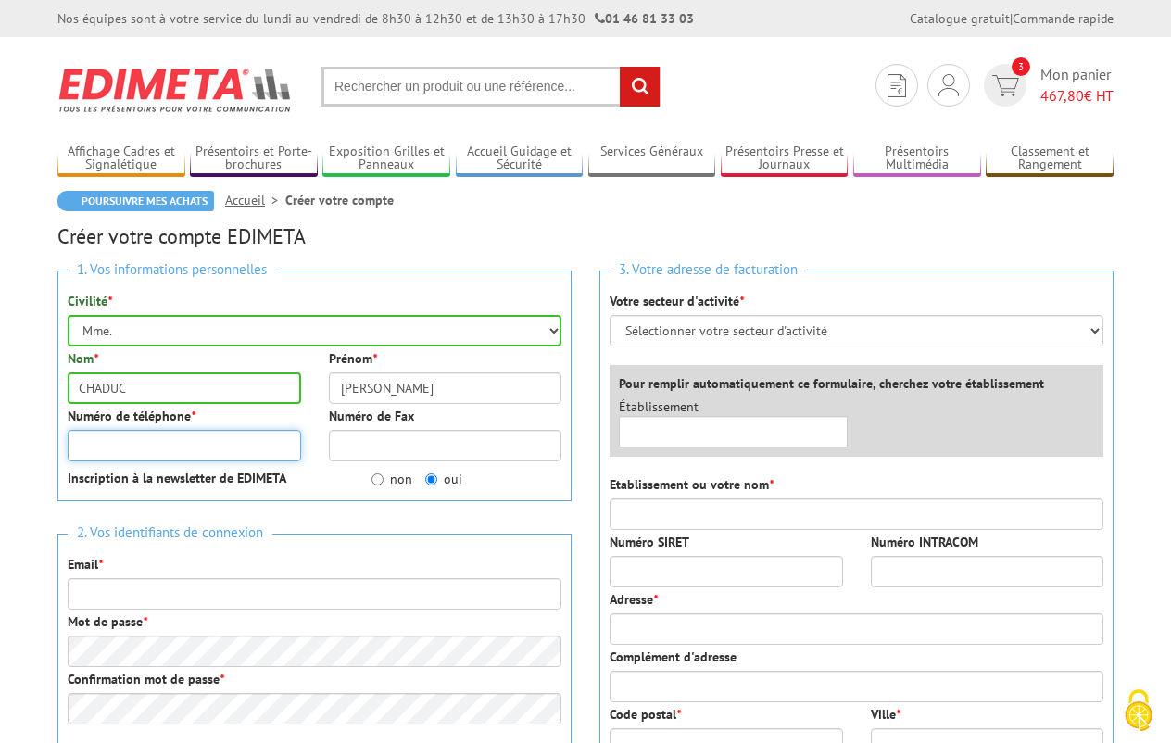
click at [128, 453] on input "Numéro de téléphone *" at bounding box center [184, 446] width 233 height 32
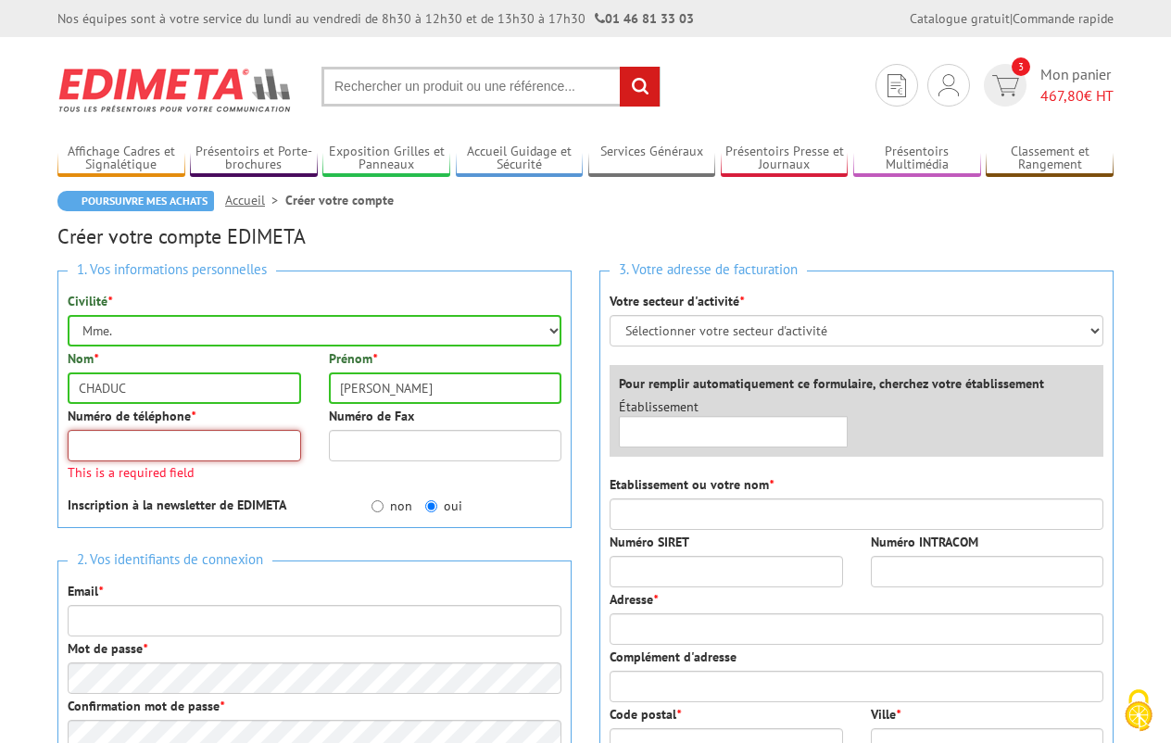
click at [126, 431] on input "Numéro de téléphone *" at bounding box center [184, 446] width 233 height 32
paste input "07 65 16 62 24"
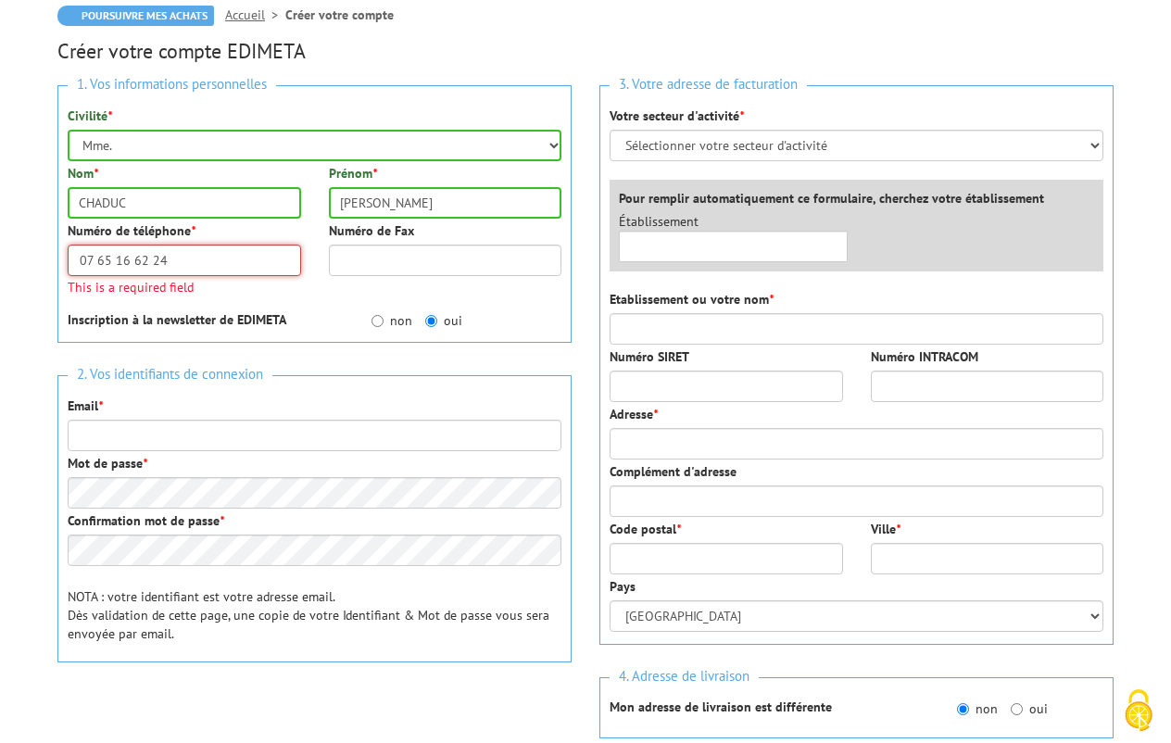
type input "07 65 16 62 24"
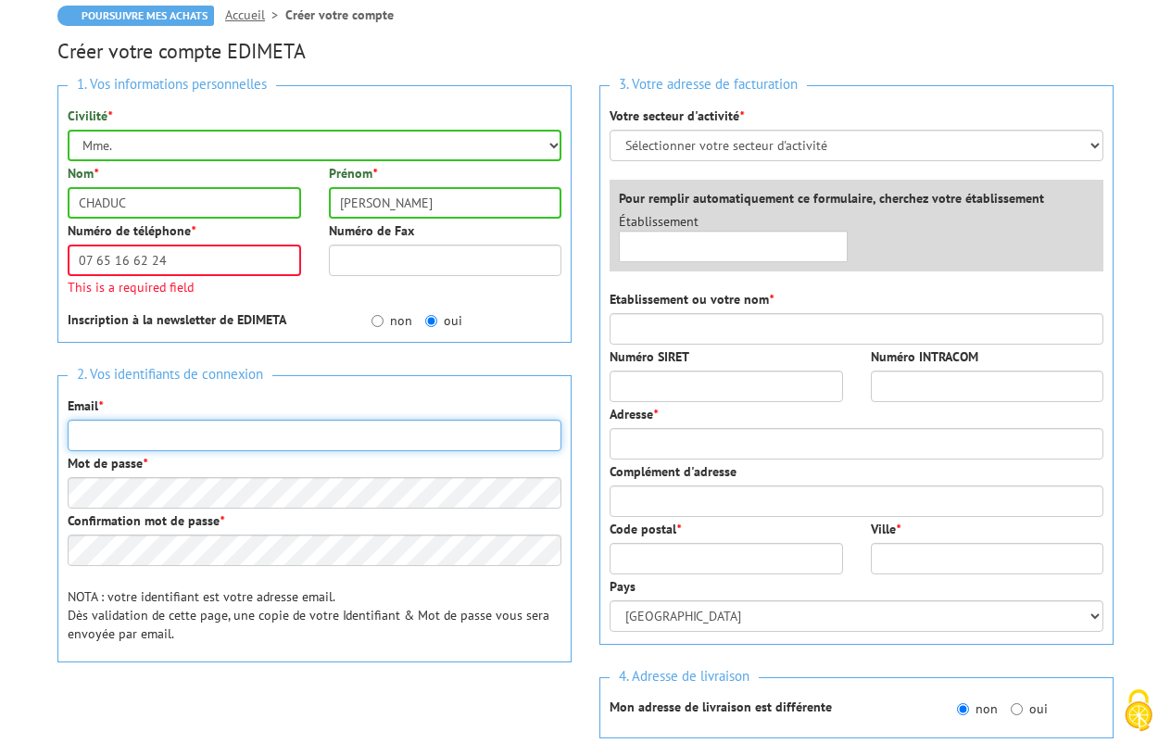
click at [139, 440] on div "2. Vos identifiants de connexion Email * Mot de passe * Confirmation mot de pas…" at bounding box center [314, 518] width 514 height 287
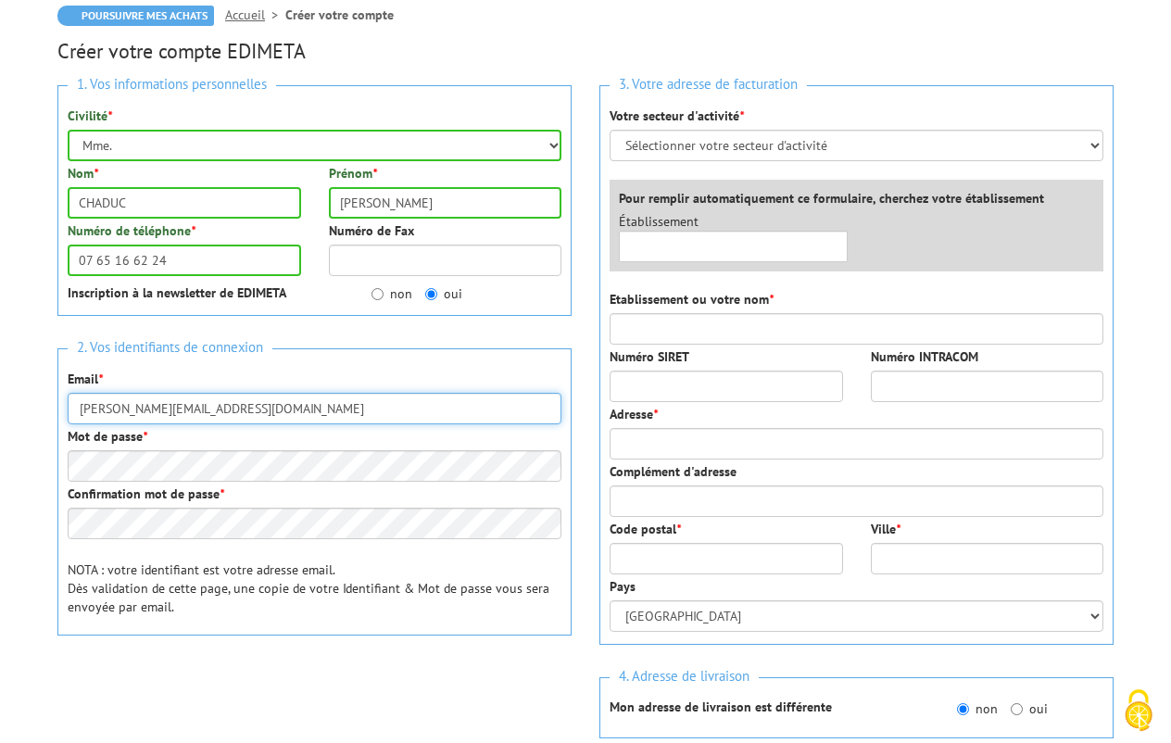
type input "valerie.chaduc@ville-bron.fr"
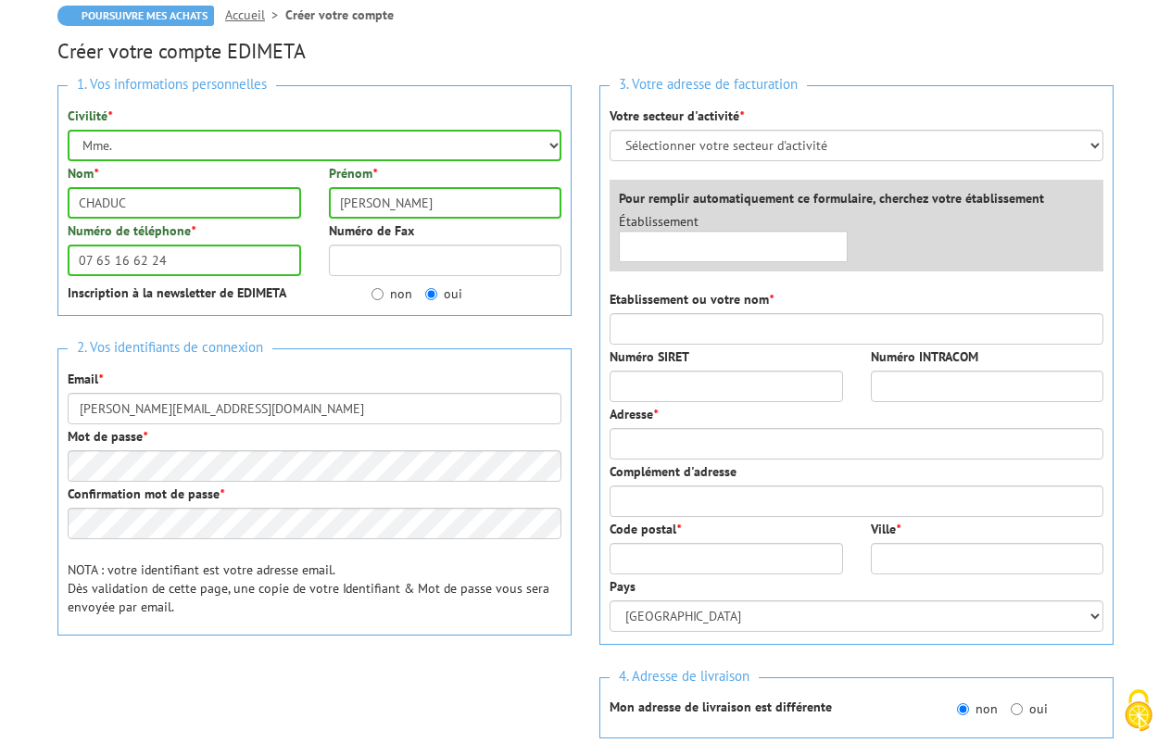
click at [123, 449] on div "Mot de passe *" at bounding box center [315, 454] width 494 height 55
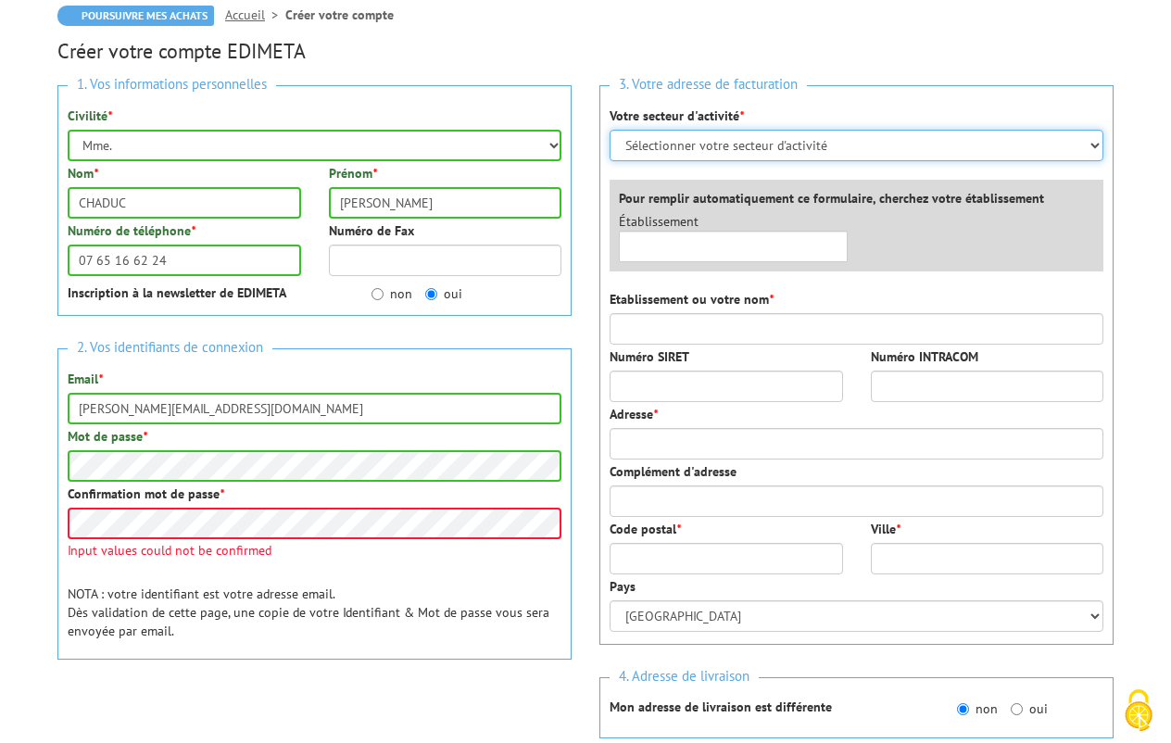
click at [809, 137] on select "Sélectionner votre secteur d'activité Administrations et collectivités Magasins…" at bounding box center [857, 146] width 494 height 32
select select "876"
click at [610, 130] on select "Sélectionner votre secteur d'activité Administrations et collectivités Magasins…" at bounding box center [857, 146] width 494 height 32
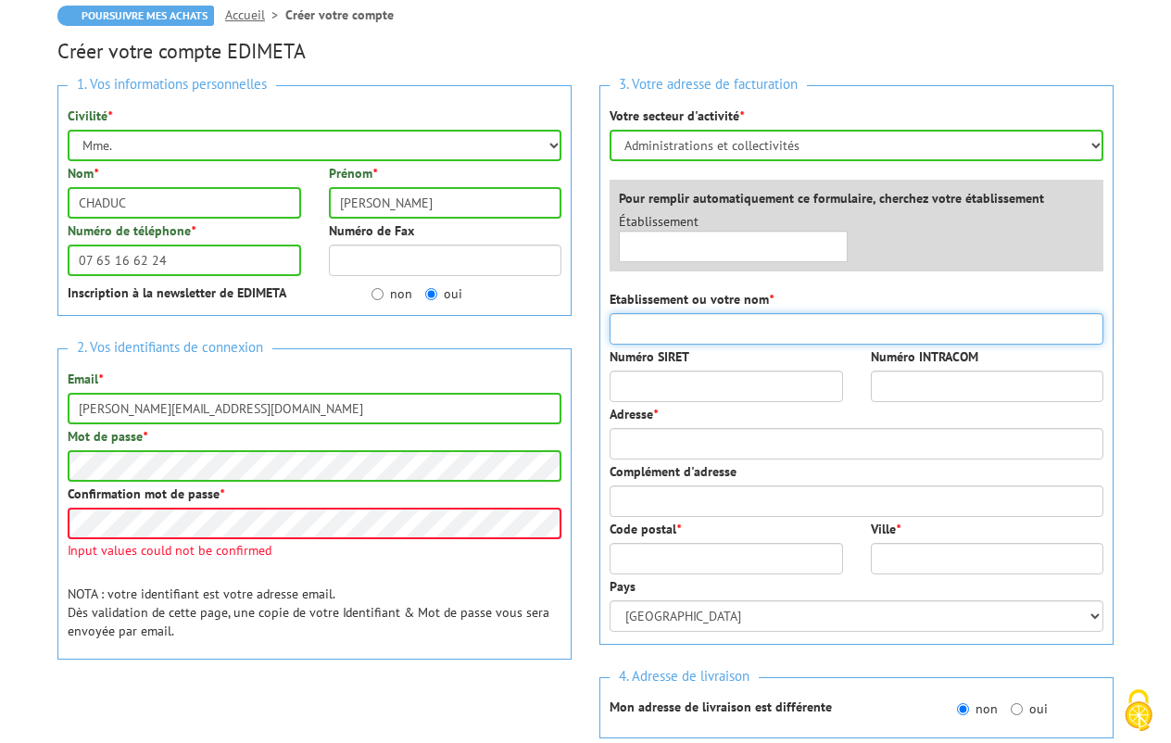
click at [714, 329] on input "Etablissement ou votre nom *" at bounding box center [857, 329] width 494 height 32
type input "VILLE DE BRON"
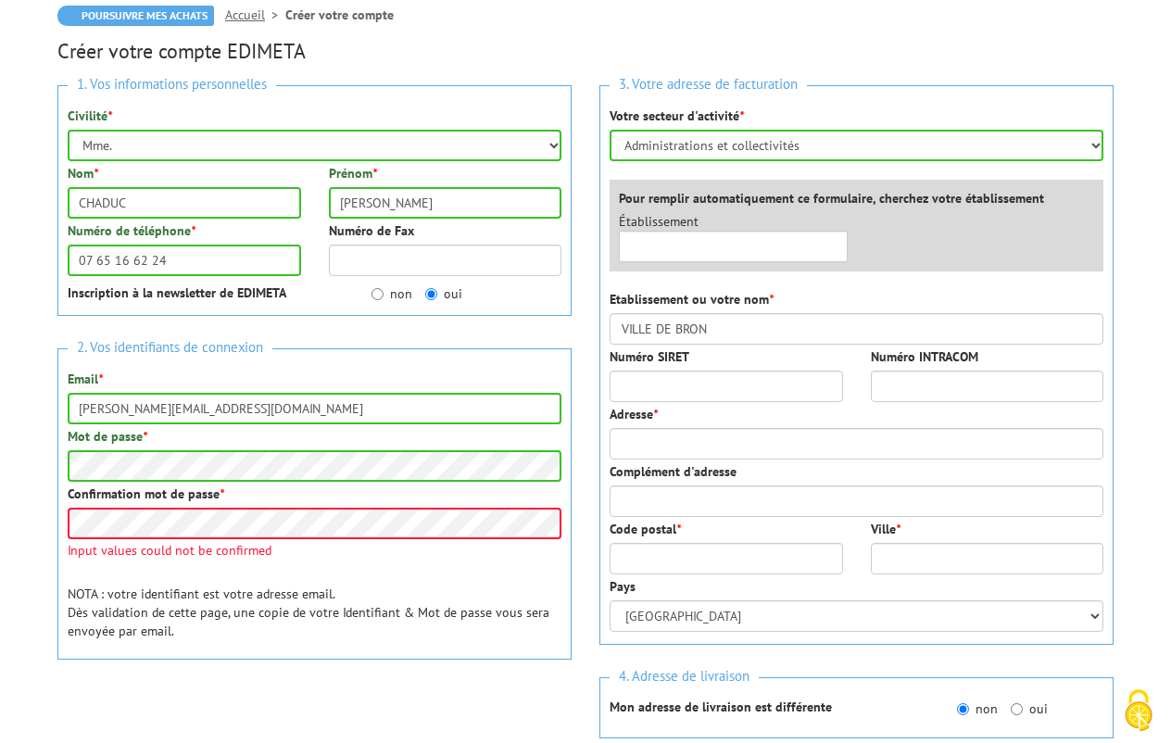
click at [647, 425] on div "Adresse *" at bounding box center [857, 432] width 494 height 55
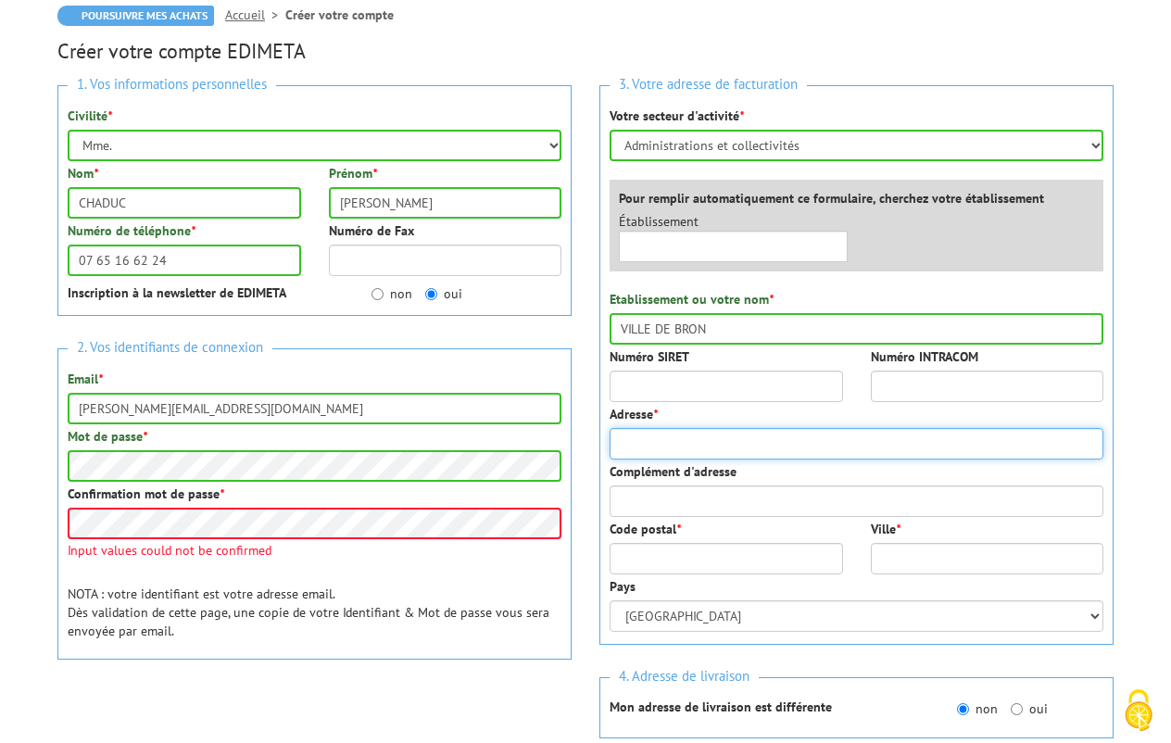
click at [649, 447] on input "Adresse *" at bounding box center [857, 444] width 494 height 32
type input "PLACE DE WEINGARTEN"
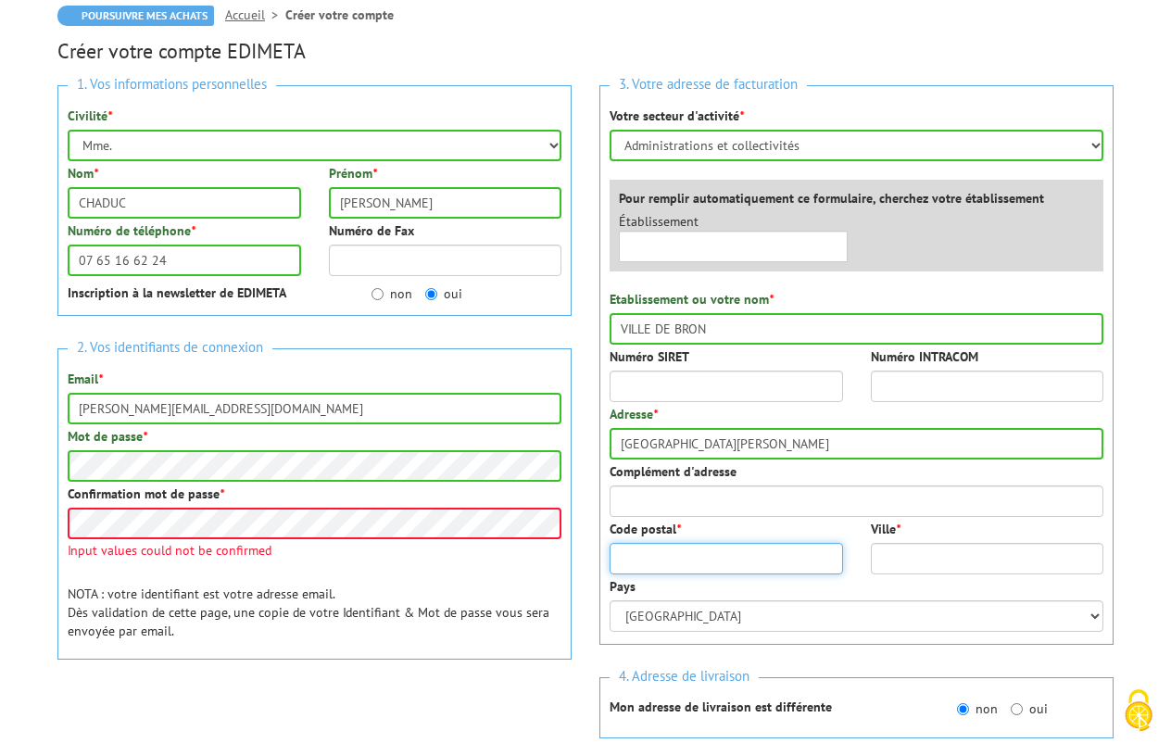
drag, startPoint x: 681, startPoint y: 560, endPoint x: 671, endPoint y: 558, distance: 10.4
click at [681, 560] on input "Code postal *" at bounding box center [726, 559] width 233 height 32
type input "69500"
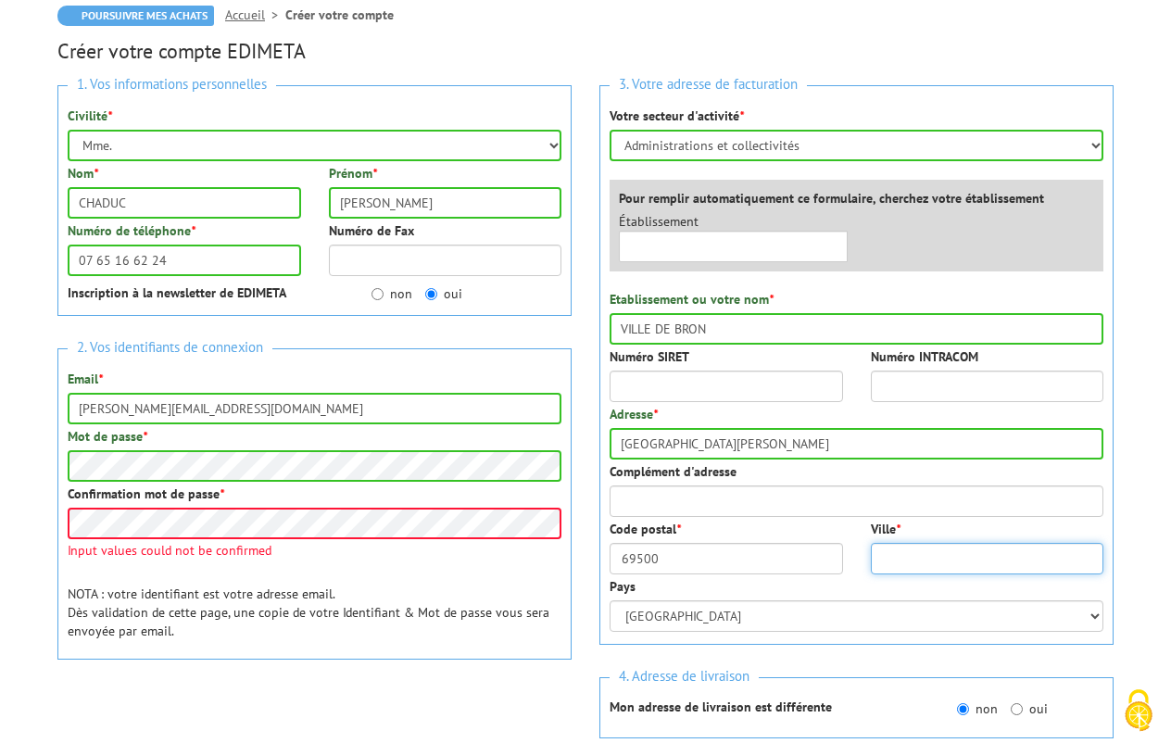
click at [906, 549] on input "Ville *" at bounding box center [987, 559] width 233 height 32
type input "BRON"
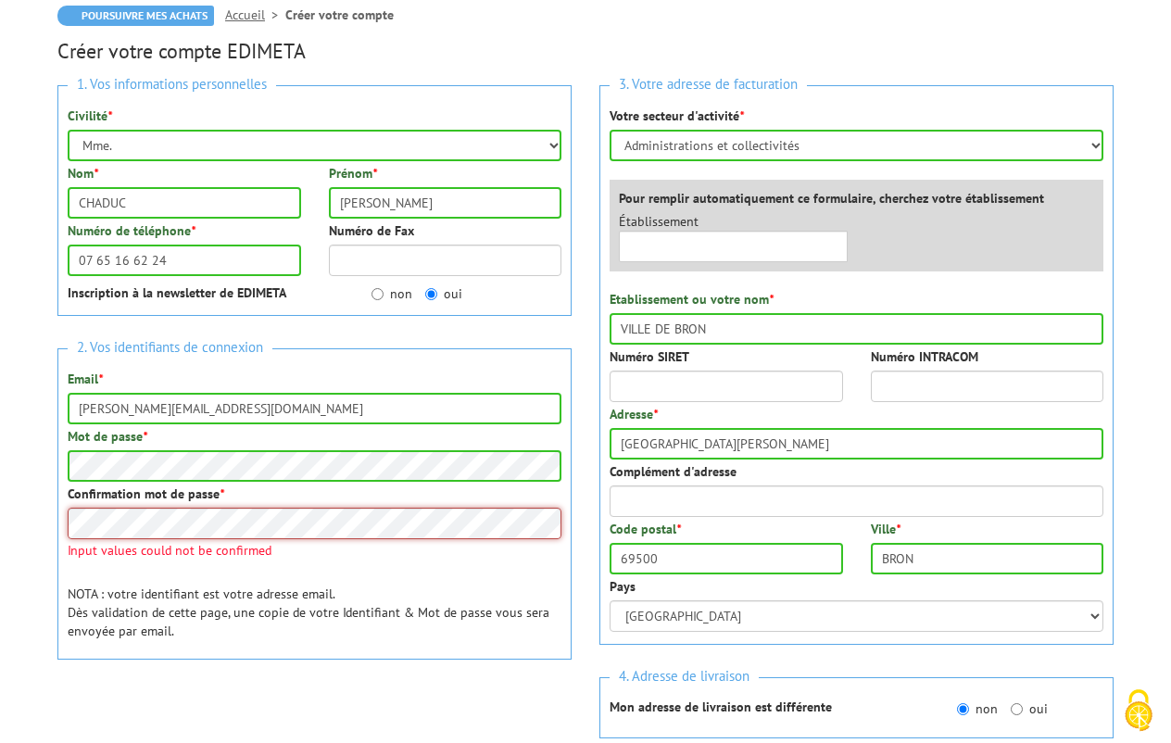
click at [22, 521] on body "Nos équipes sont à votre service du lundi au vendredi de 8h30 à 12h30 et de 13h…" at bounding box center [585, 677] width 1171 height 1725
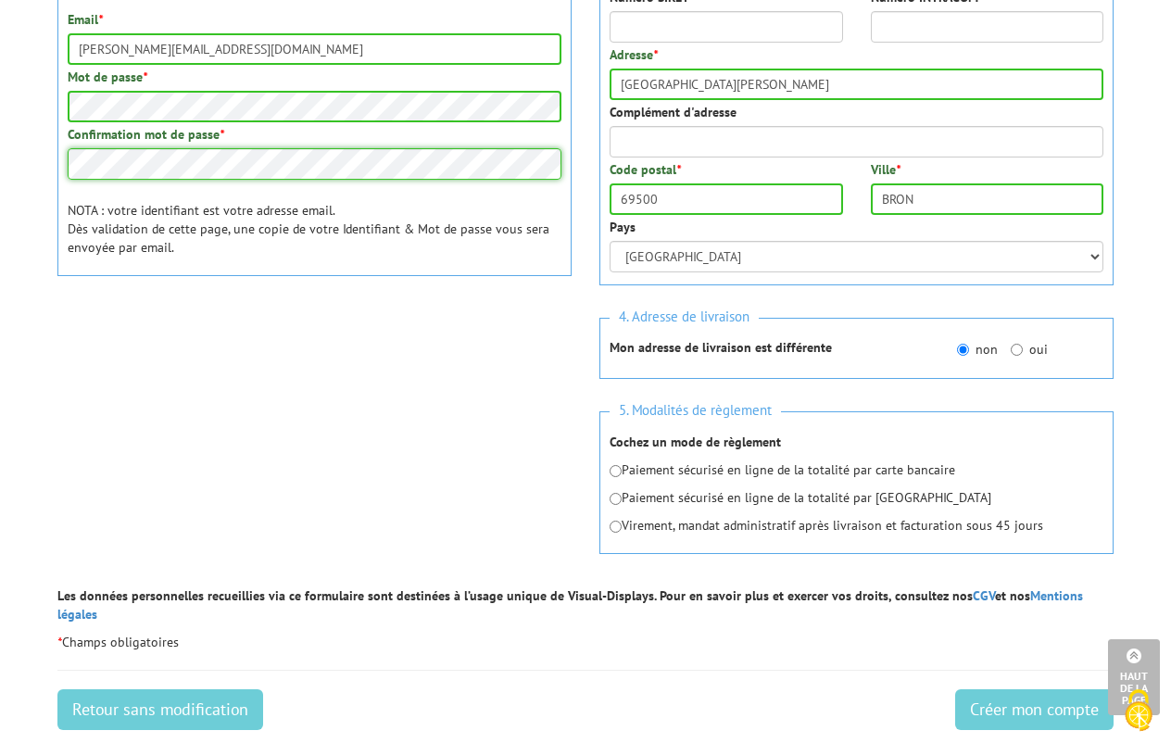
scroll to position [556, 0]
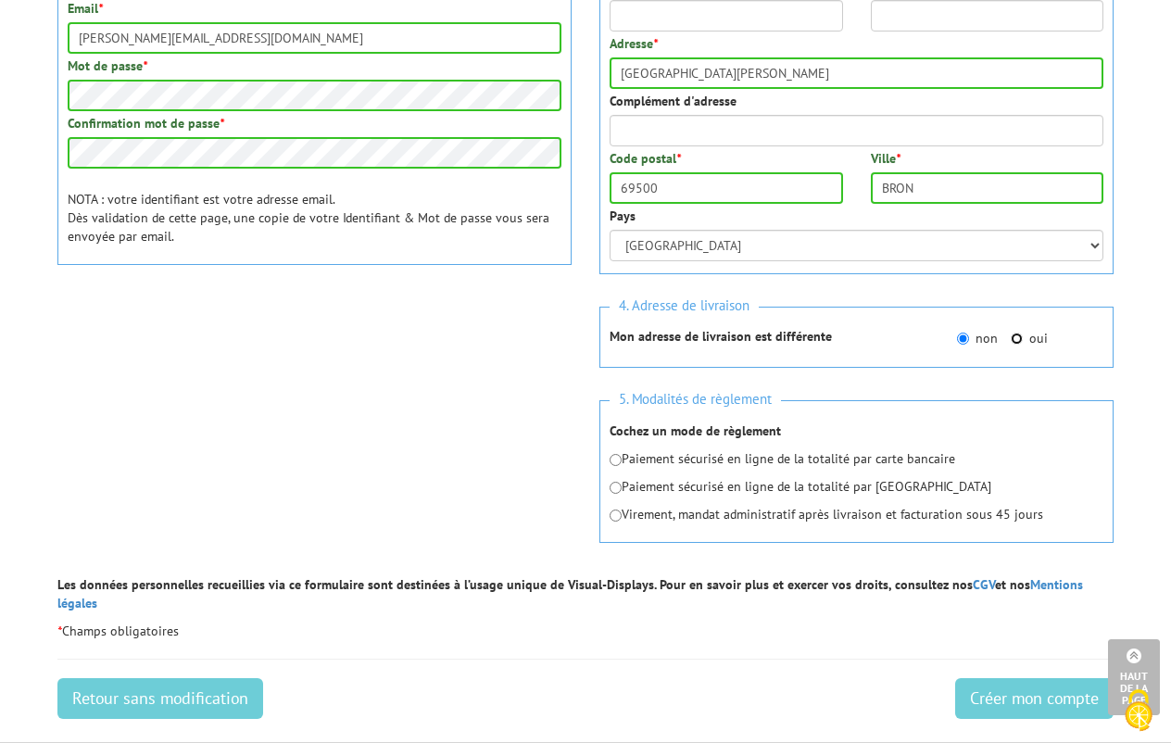
click at [1015, 337] on input "oui" at bounding box center [1017, 339] width 12 height 12
radio input "true"
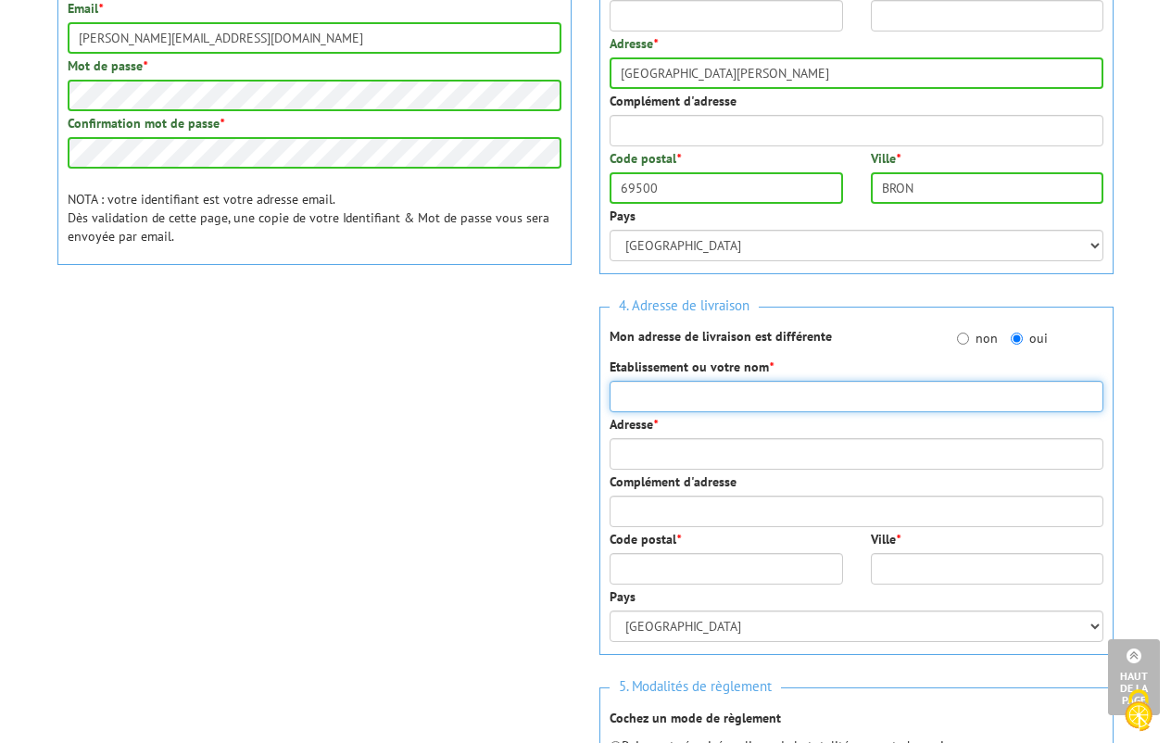
click at [697, 398] on input "Etablissement ou votre nom *" at bounding box center [857, 397] width 494 height 32
type input "POSTE DE POLICE"
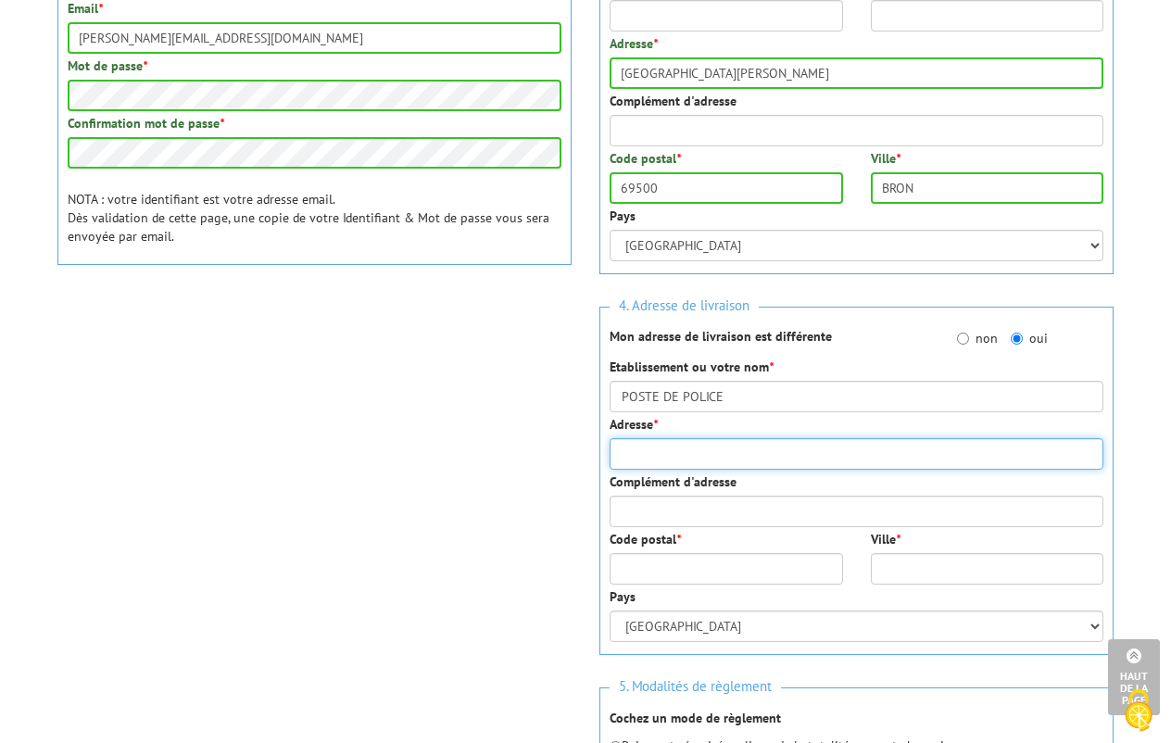
click at [764, 461] on input "Adresse *" at bounding box center [857, 454] width 494 height 32
type input "18 RUE VILLARD"
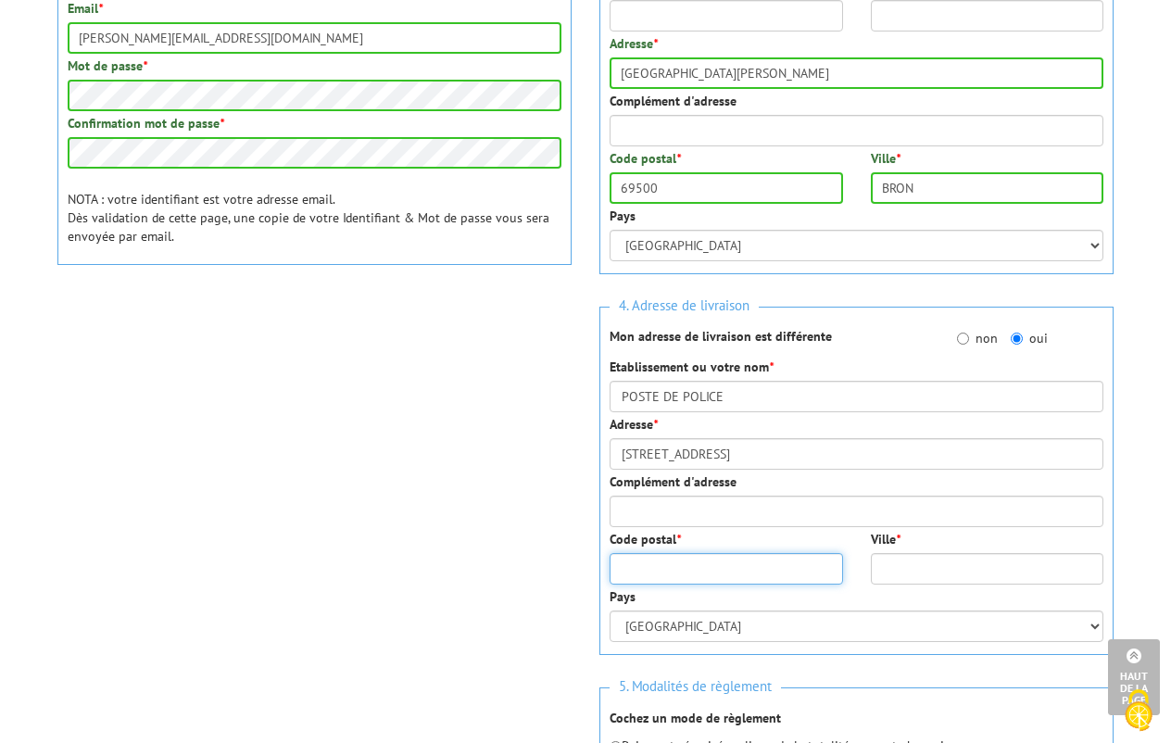
click at [718, 574] on input "Code postal *" at bounding box center [726, 569] width 233 height 32
type input "69500"
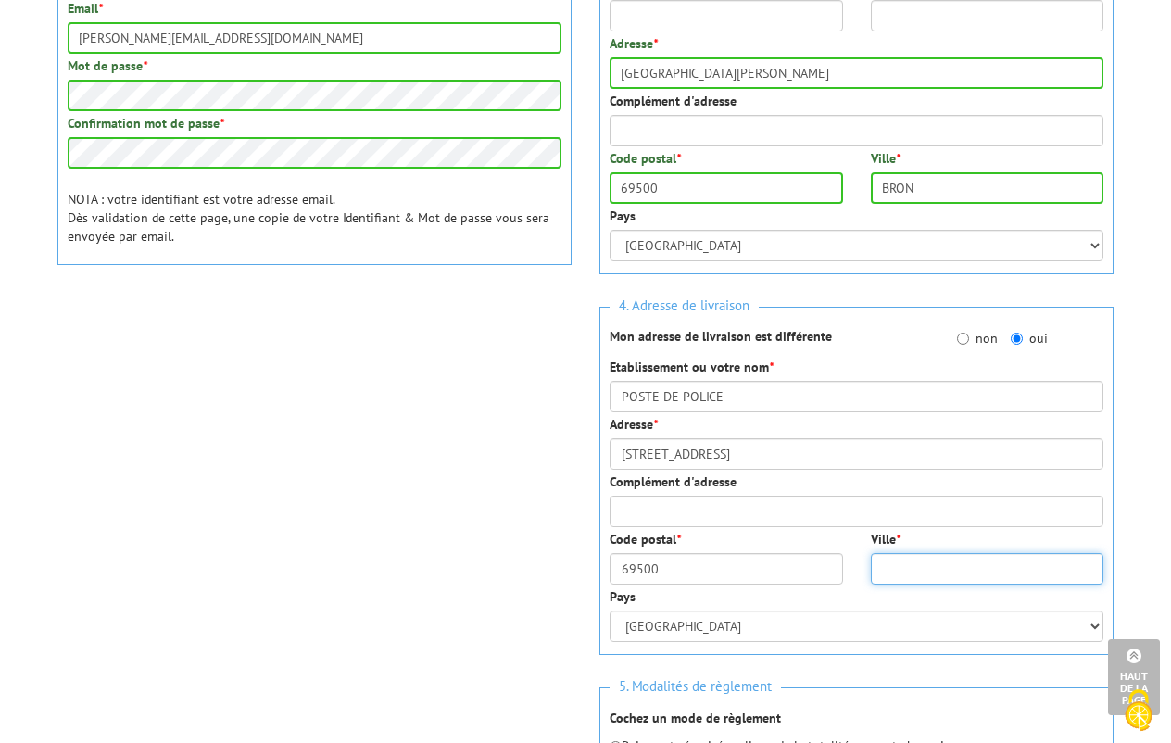
click at [911, 562] on input "Ville *" at bounding box center [987, 569] width 233 height 32
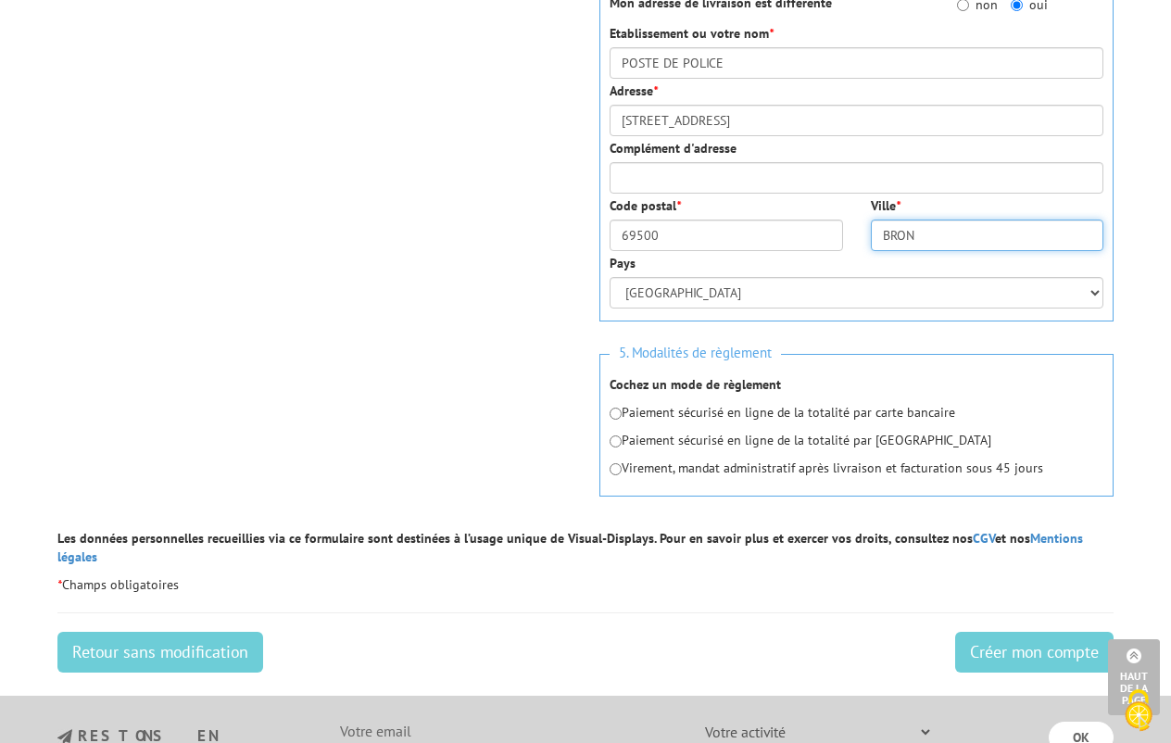
scroll to position [1019, 0]
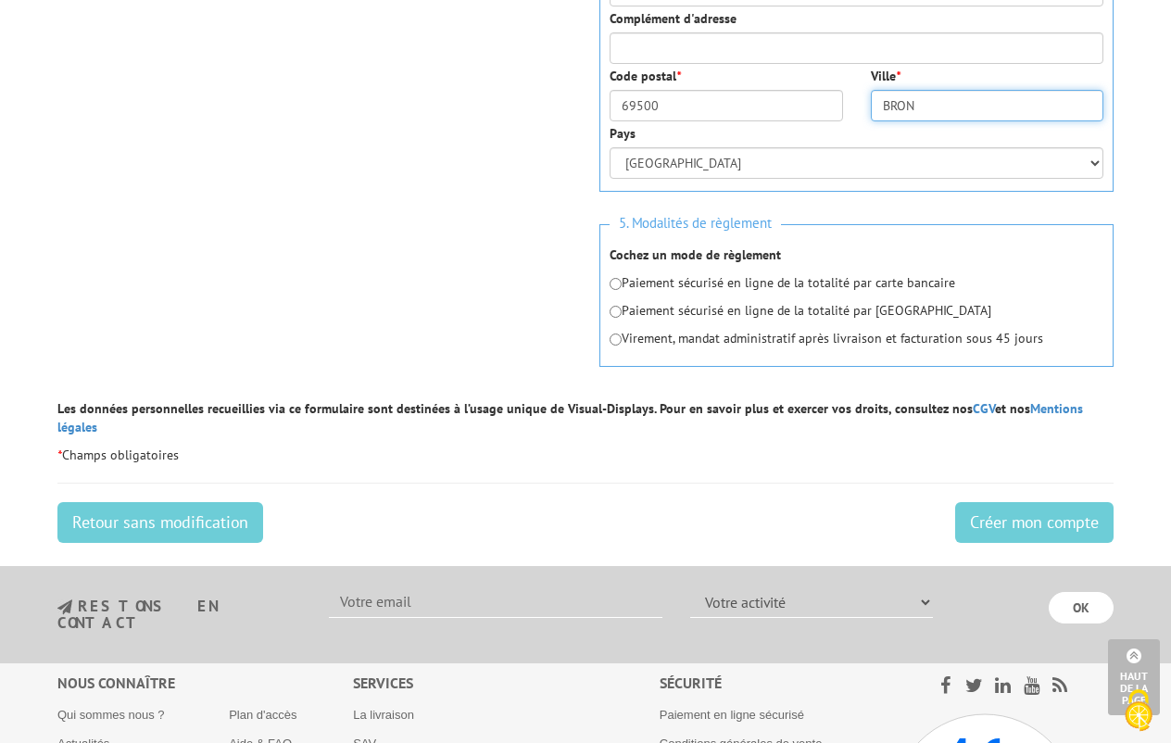
type input "BRON"
click at [612, 336] on input "radio" at bounding box center [616, 340] width 12 height 12
radio input "true"
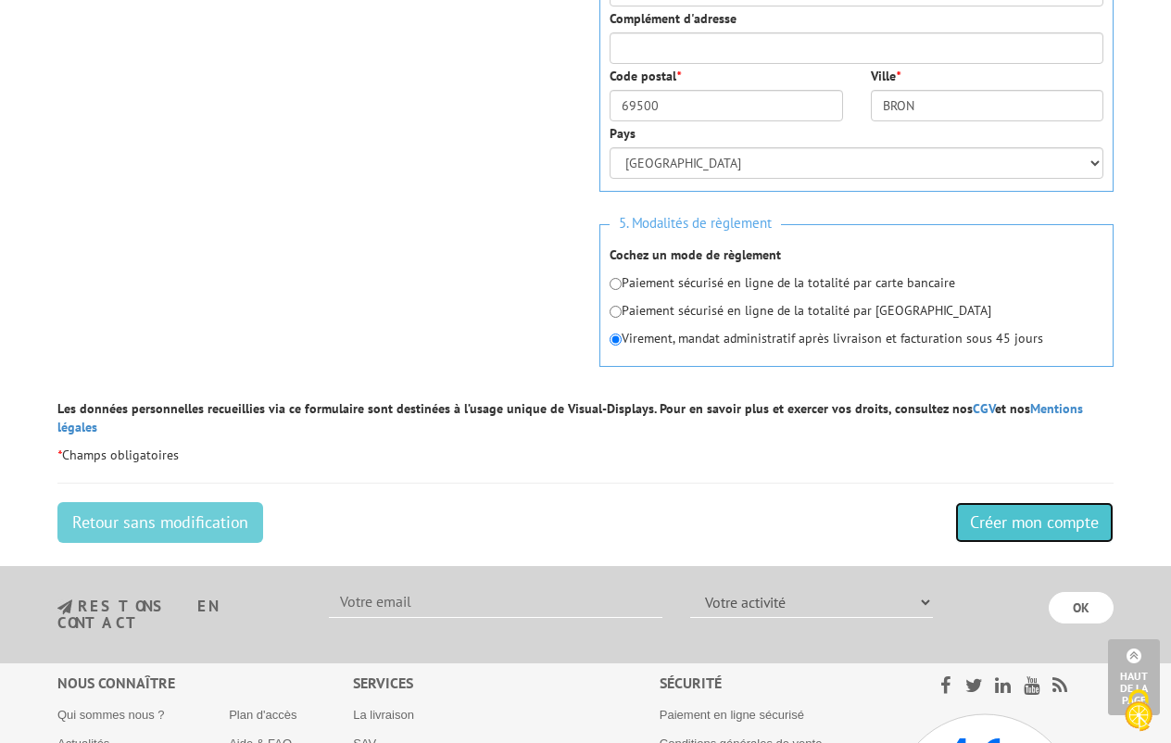
click at [1048, 510] on input "Créer mon compte" at bounding box center [1034, 522] width 158 height 41
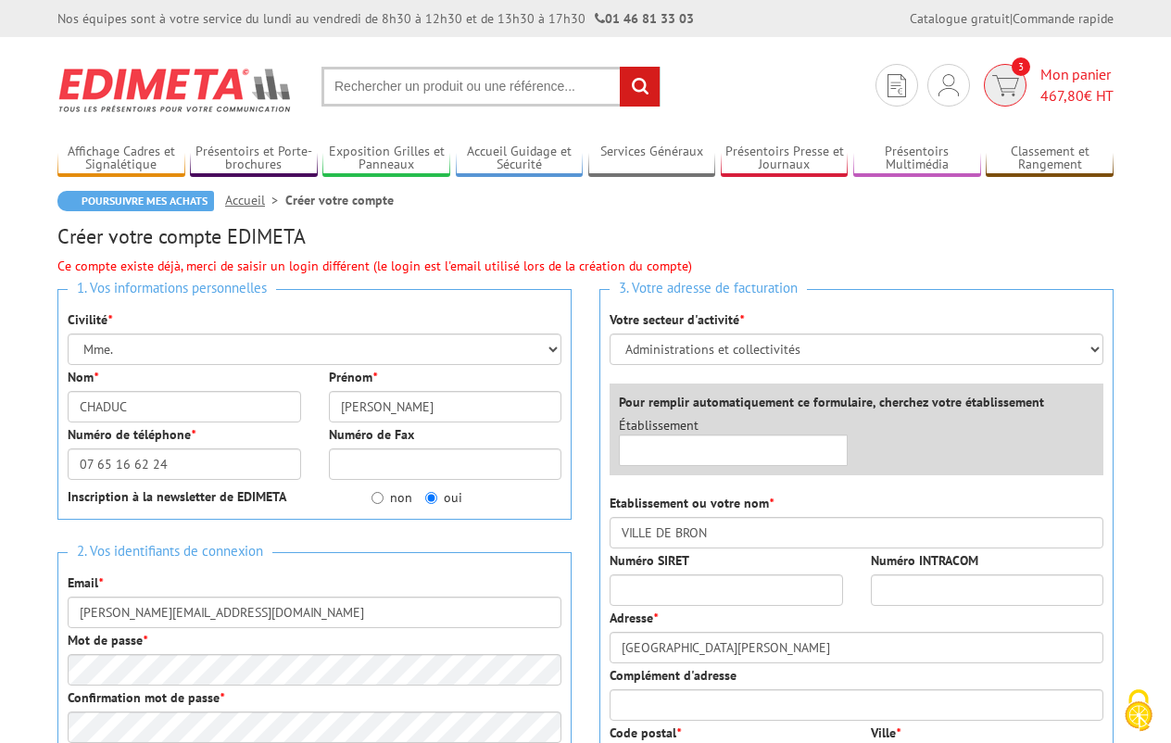
click at [996, 82] on img at bounding box center [1005, 85] width 27 height 21
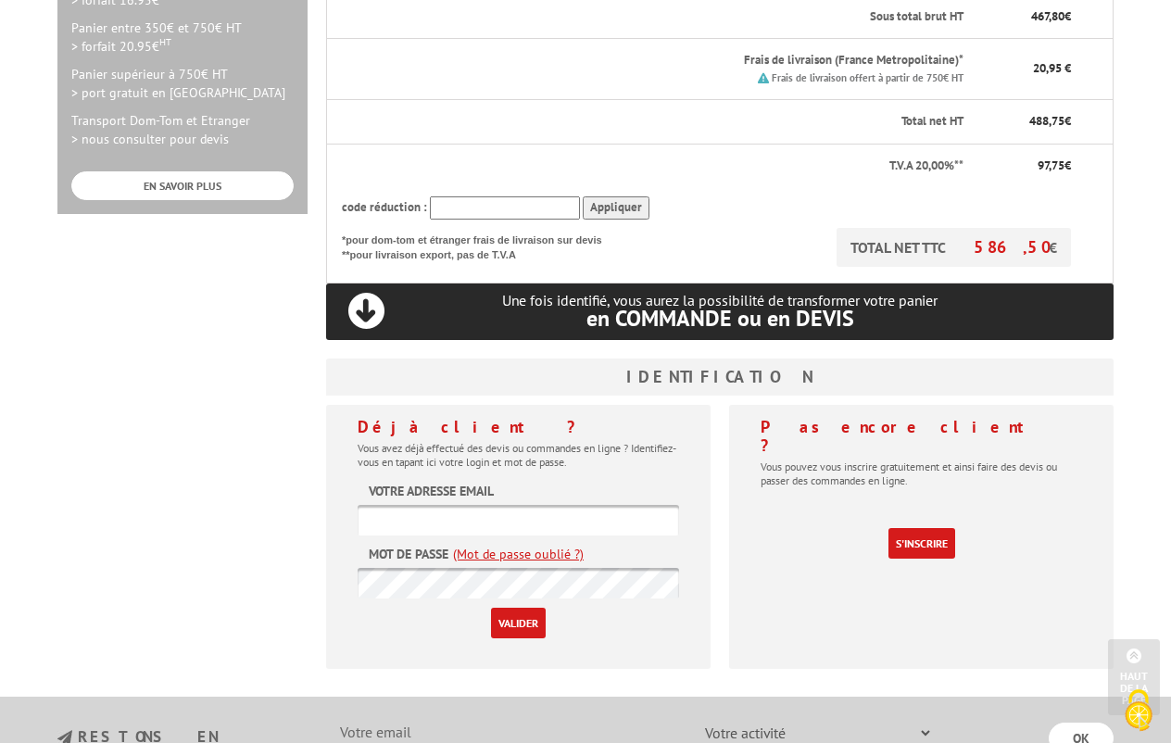
scroll to position [741, 0]
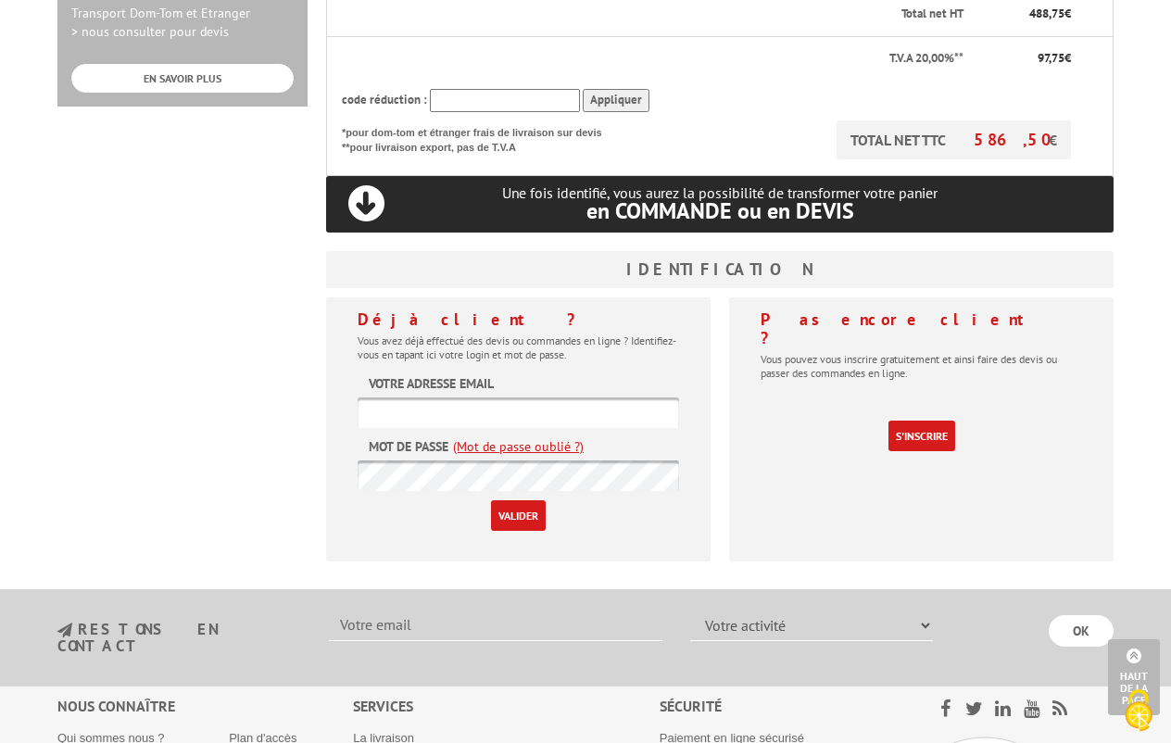
click at [487, 398] on input "text" at bounding box center [519, 413] width 322 height 31
type input "[PERSON_NAME][EMAIL_ADDRESS][DOMAIN_NAME]"
click at [508, 437] on link "(Mot de passe oublié ?)" at bounding box center [518, 446] width 131 height 19
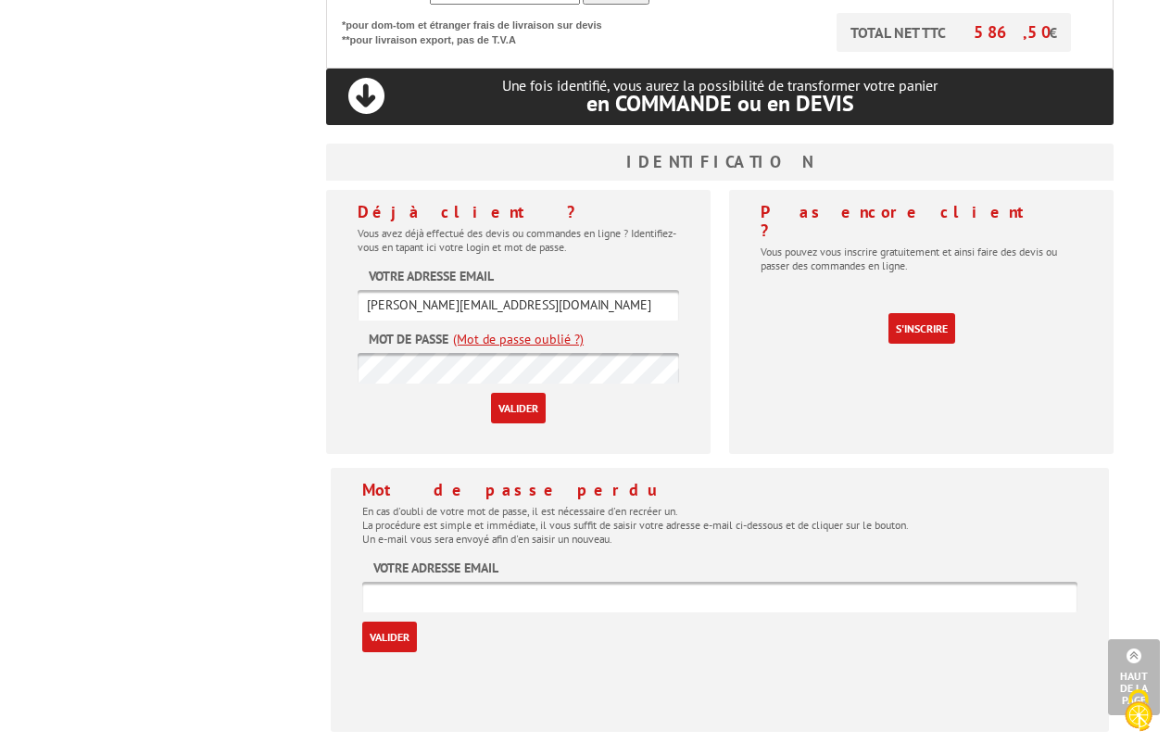
scroll to position [1019, 0]
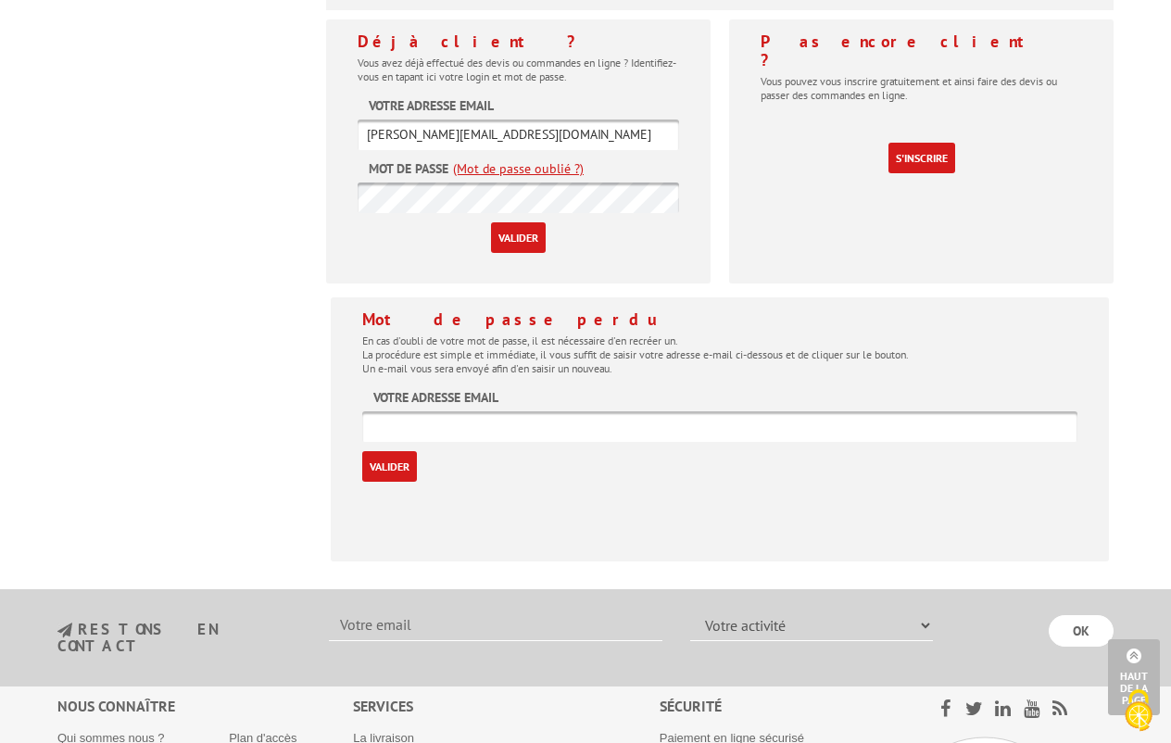
click at [470, 411] on input "text" at bounding box center [719, 426] width 715 height 31
type input "valerie.chaduc@ville-bron.fr"
click at [385, 451] on input "Valider" at bounding box center [389, 466] width 55 height 31
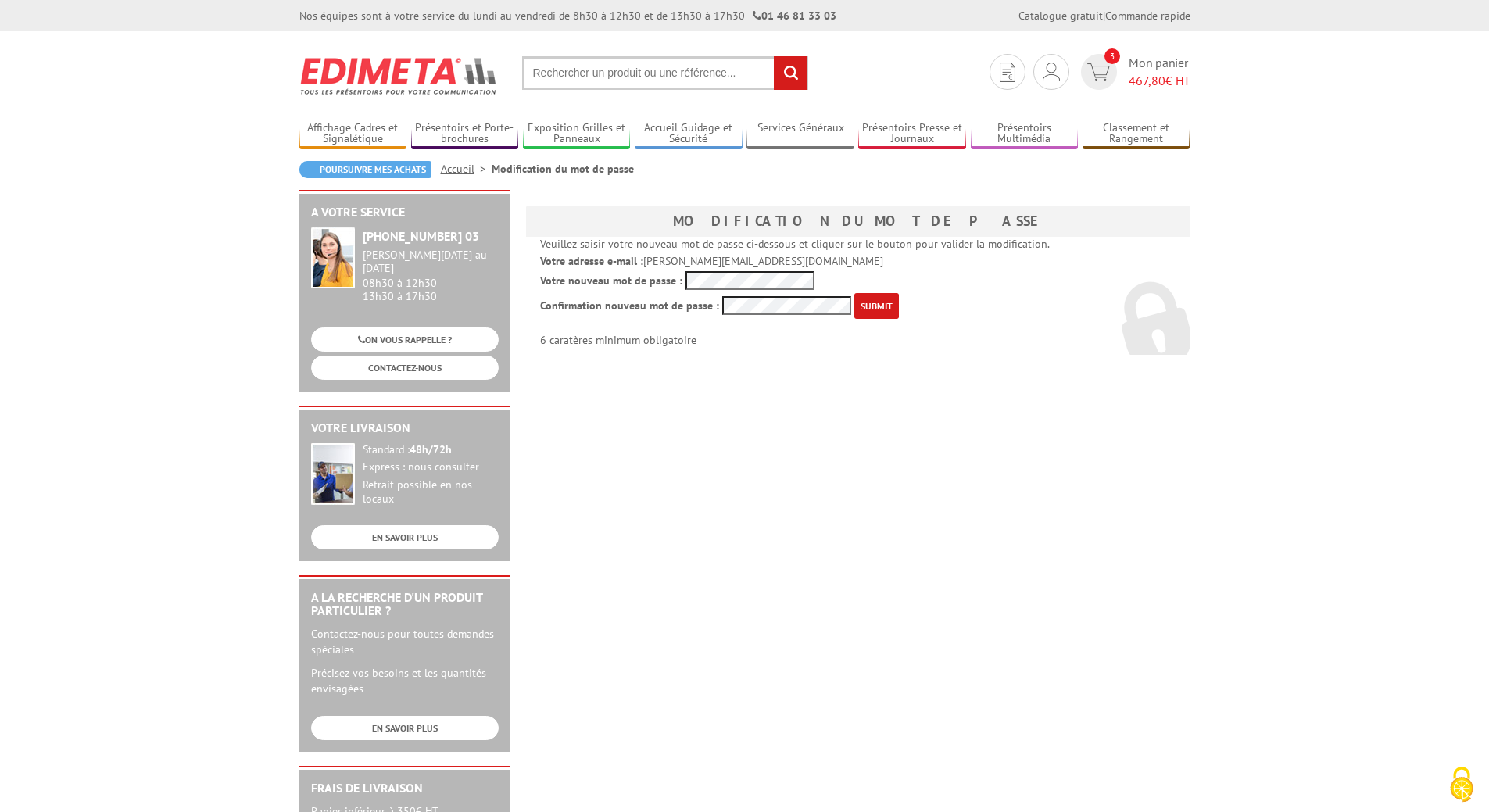
click at [877, 303] on input "submit" at bounding box center [877, 305] width 45 height 26
click at [650, 282] on p "Votre nouveau mot de passe :" at bounding box center [858, 281] width 636 height 19
click at [685, 308] on p "Confirmation nouveau mot de passe : 6 caratères minimum obligatoire" at bounding box center [858, 320] width 636 height 54
click at [860, 303] on input "submit" at bounding box center [877, 305] width 45 height 26
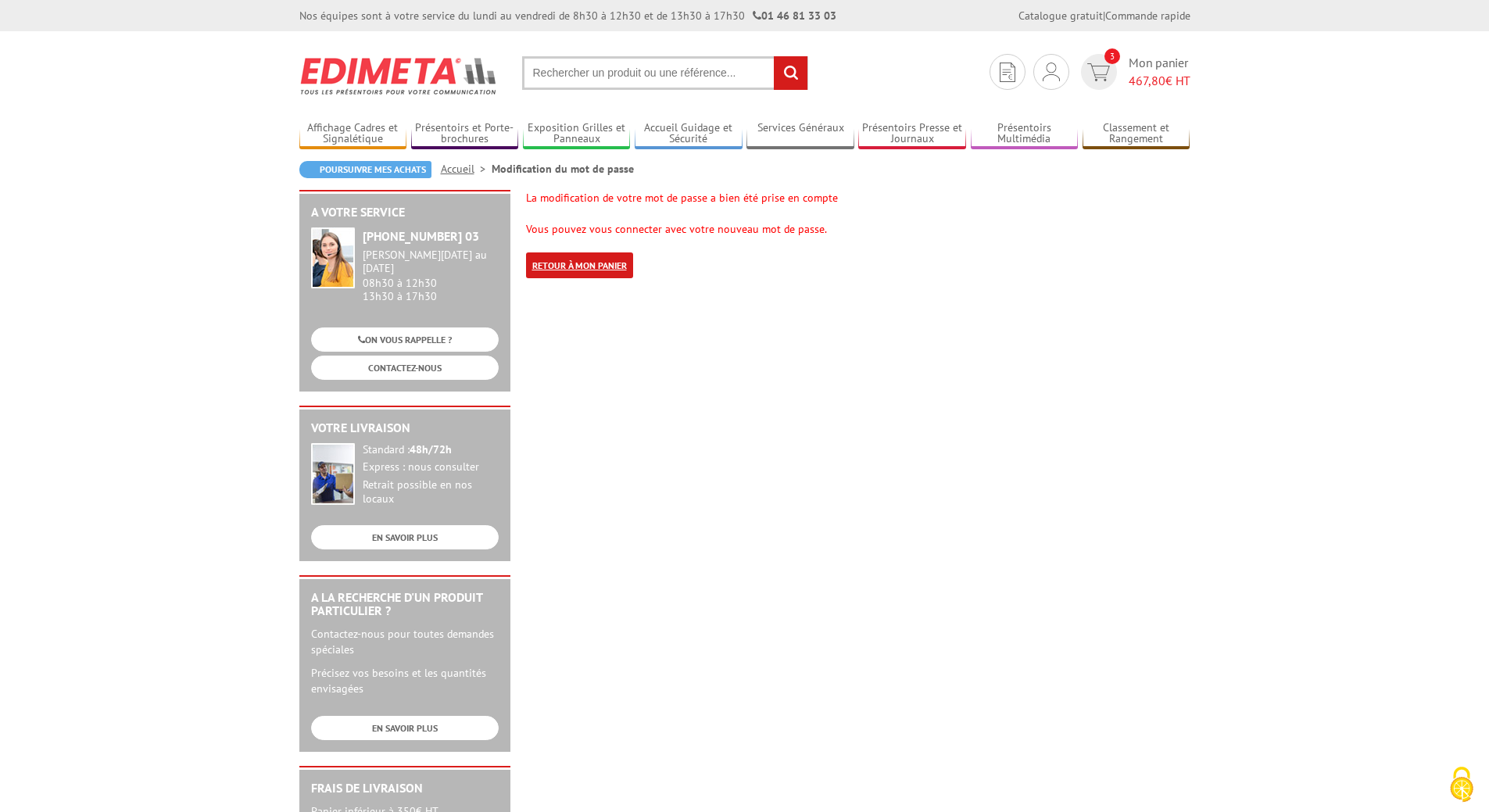
click at [602, 258] on link "Retour à mon panier" at bounding box center [580, 265] width 107 height 26
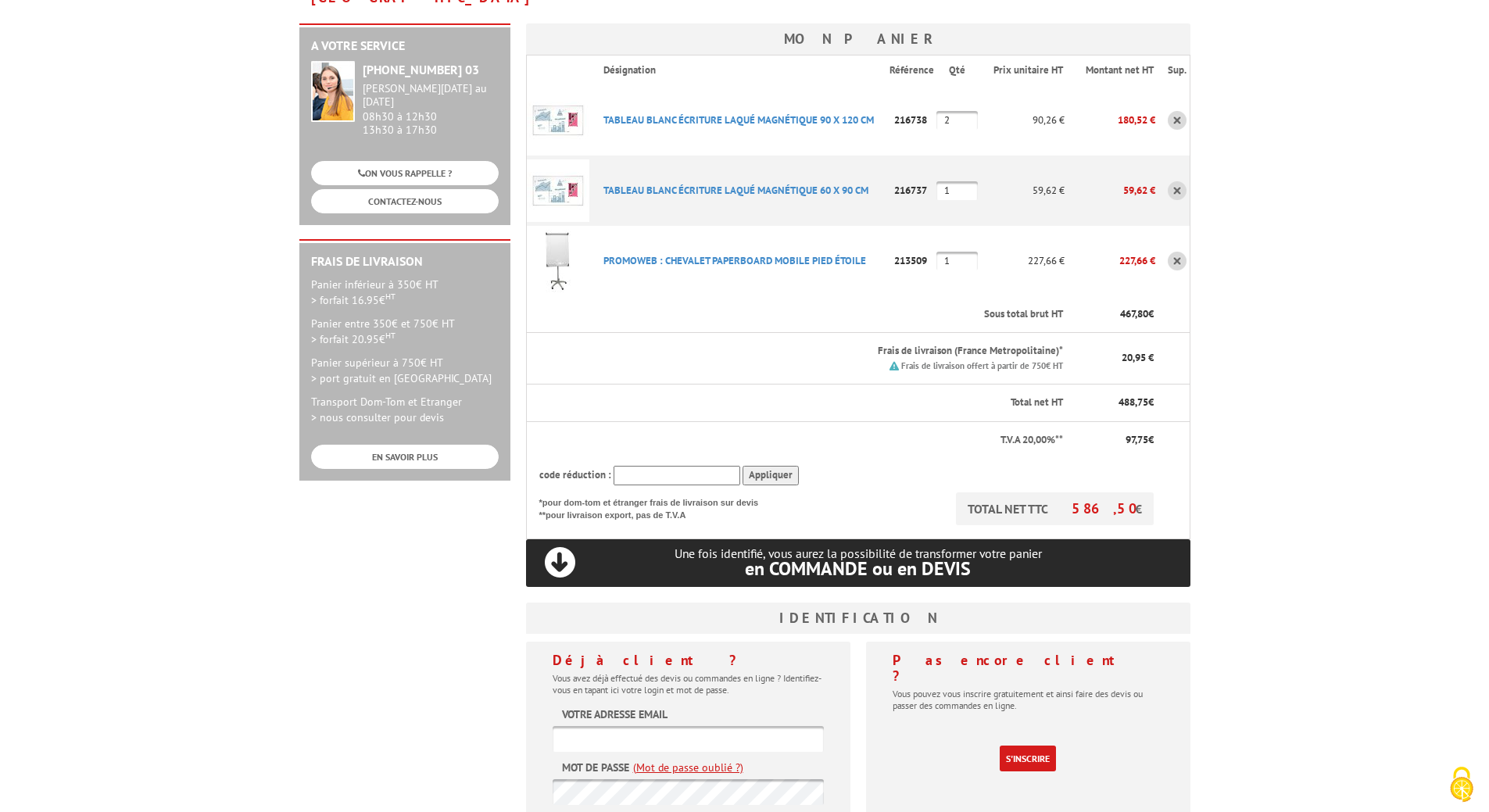
scroll to position [469, 0]
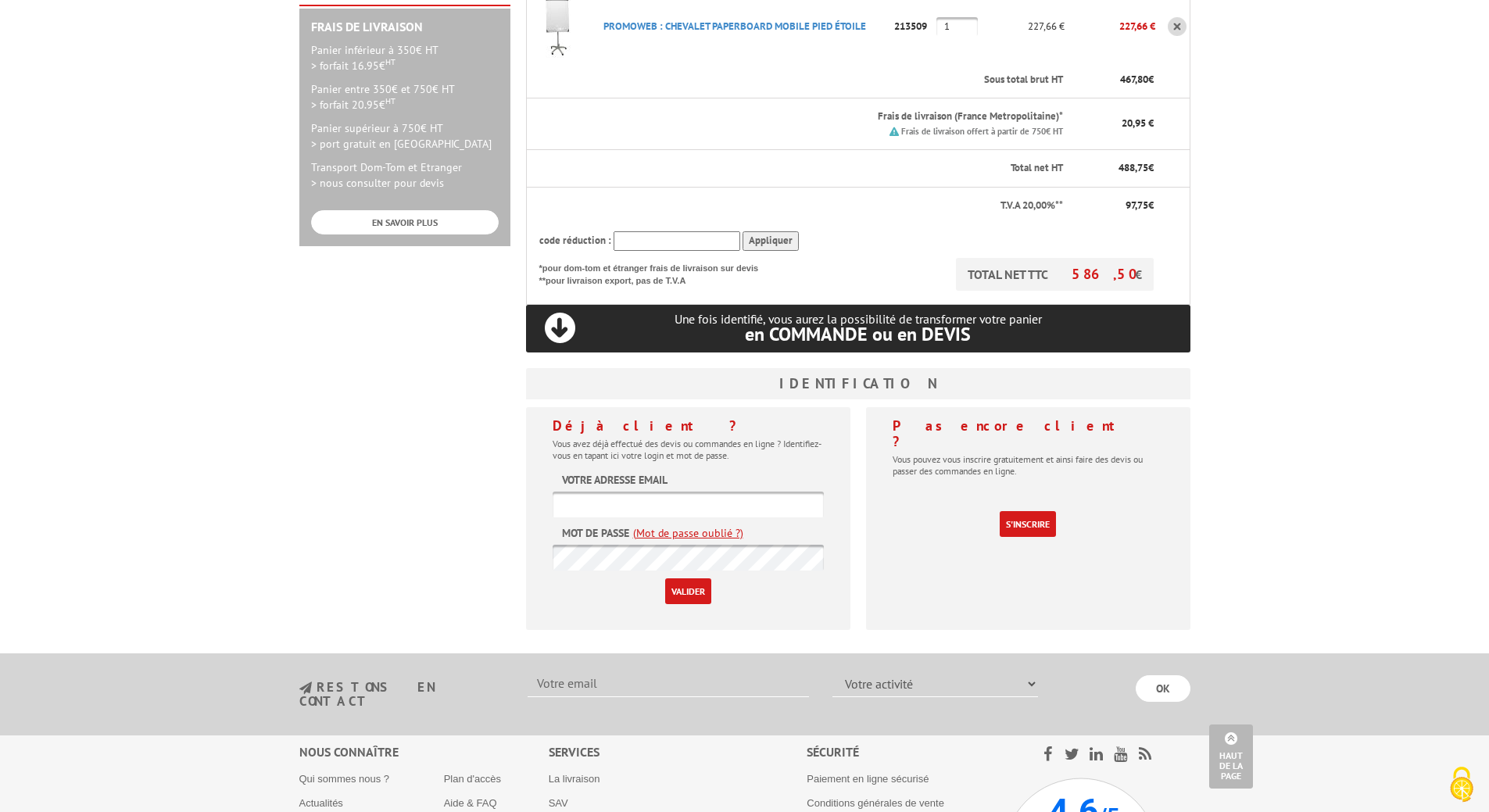
click at [628, 492] on input "text" at bounding box center [688, 504] width 272 height 26
type input "[PERSON_NAME][EMAIL_ADDRESS][DOMAIN_NAME]"
click at [685, 578] on input "Valider" at bounding box center [688, 591] width 46 height 26
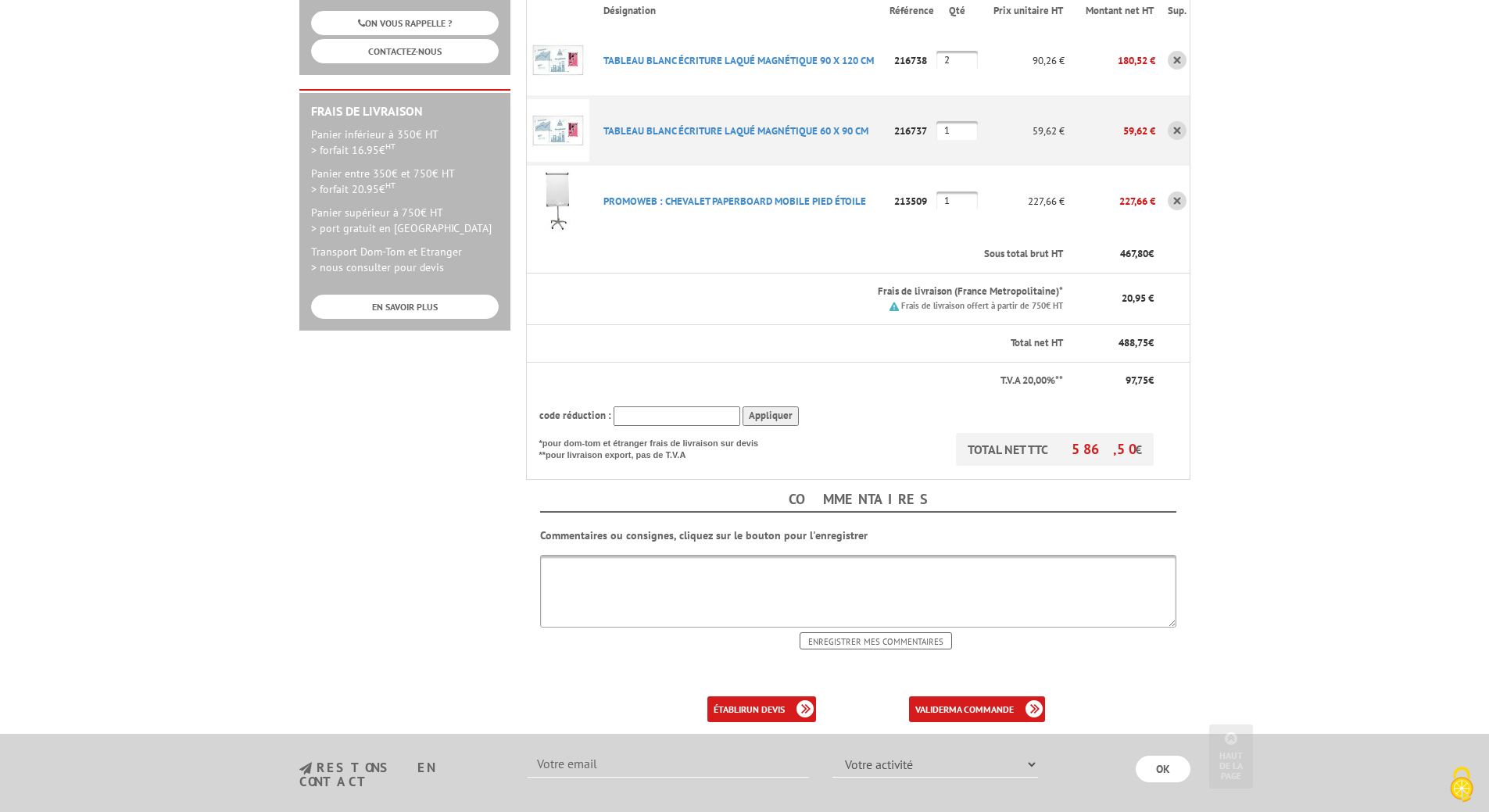
scroll to position [390, 0]
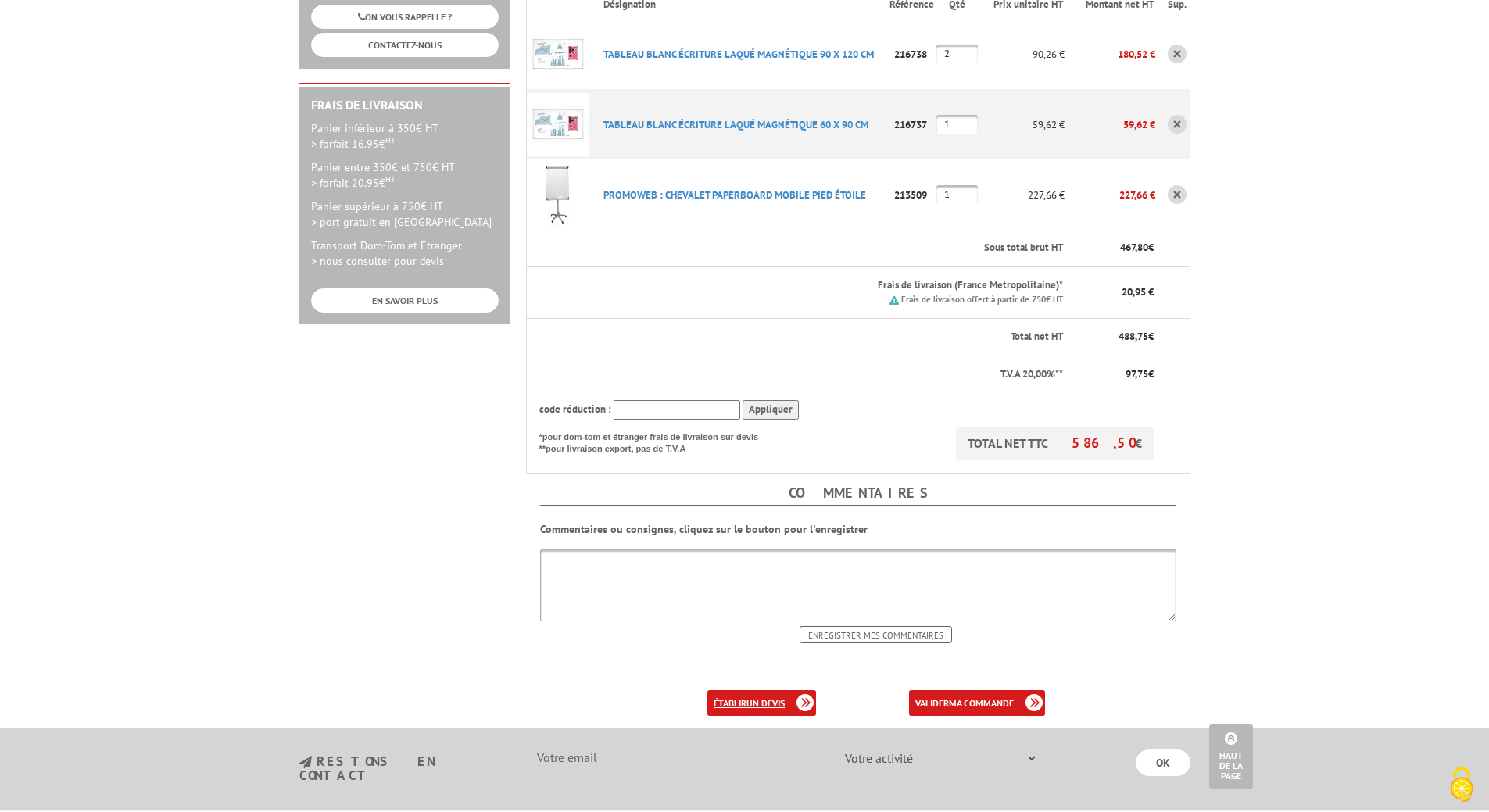
click at [747, 697] on b "un devis" at bounding box center [765, 703] width 38 height 12
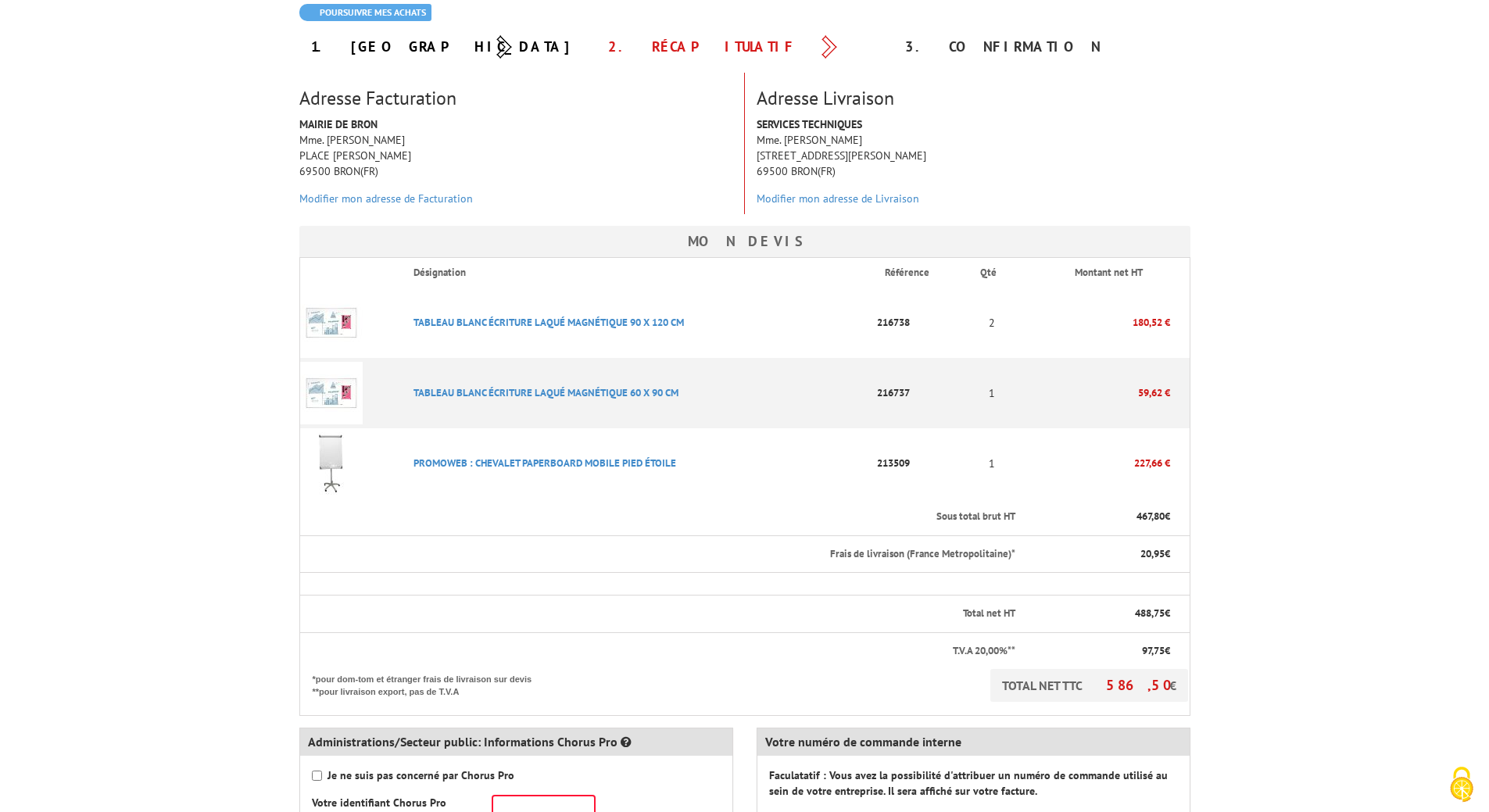
scroll to position [390, 0]
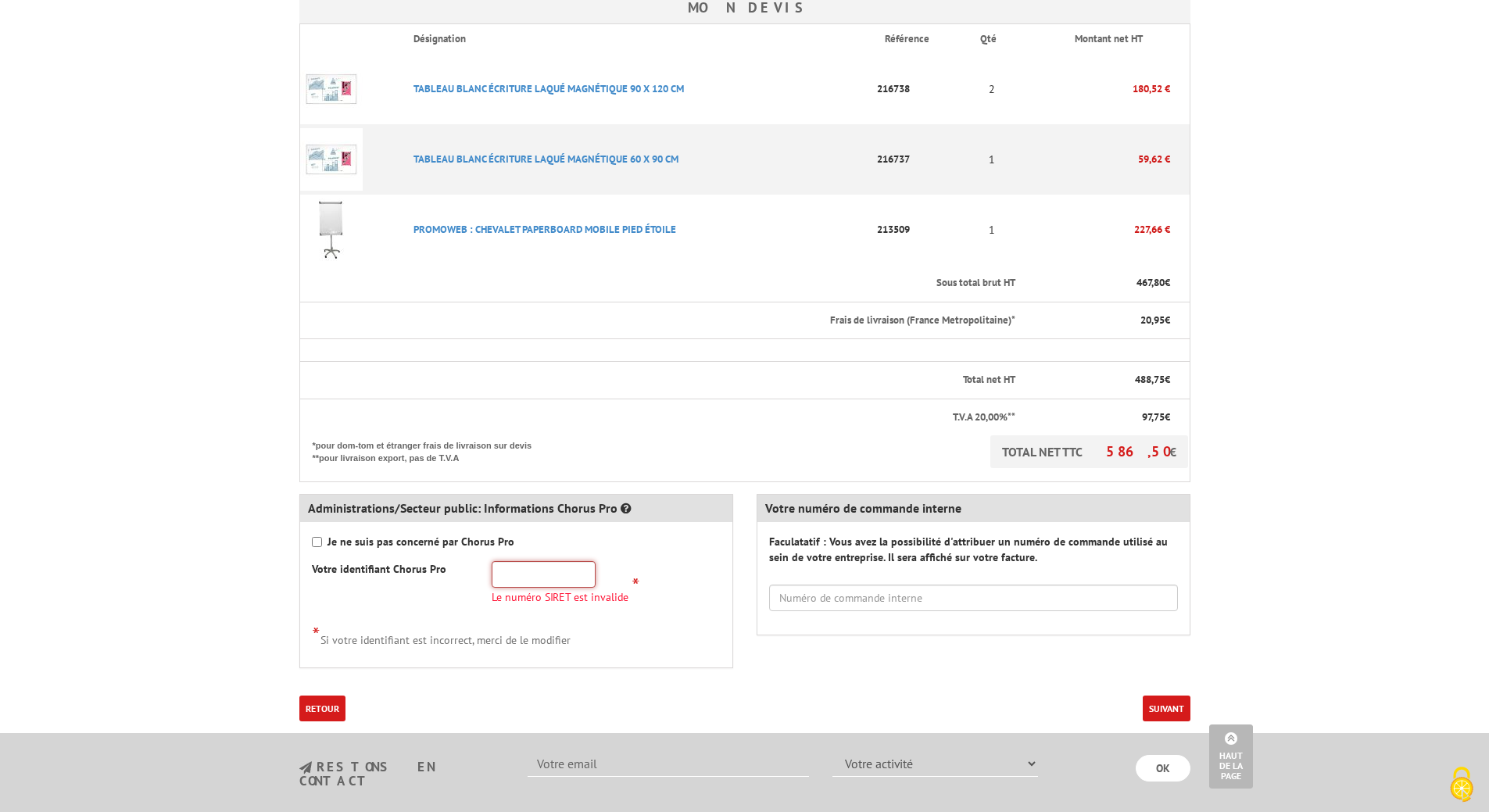
click at [544, 574] on input "text" at bounding box center [543, 574] width 104 height 27
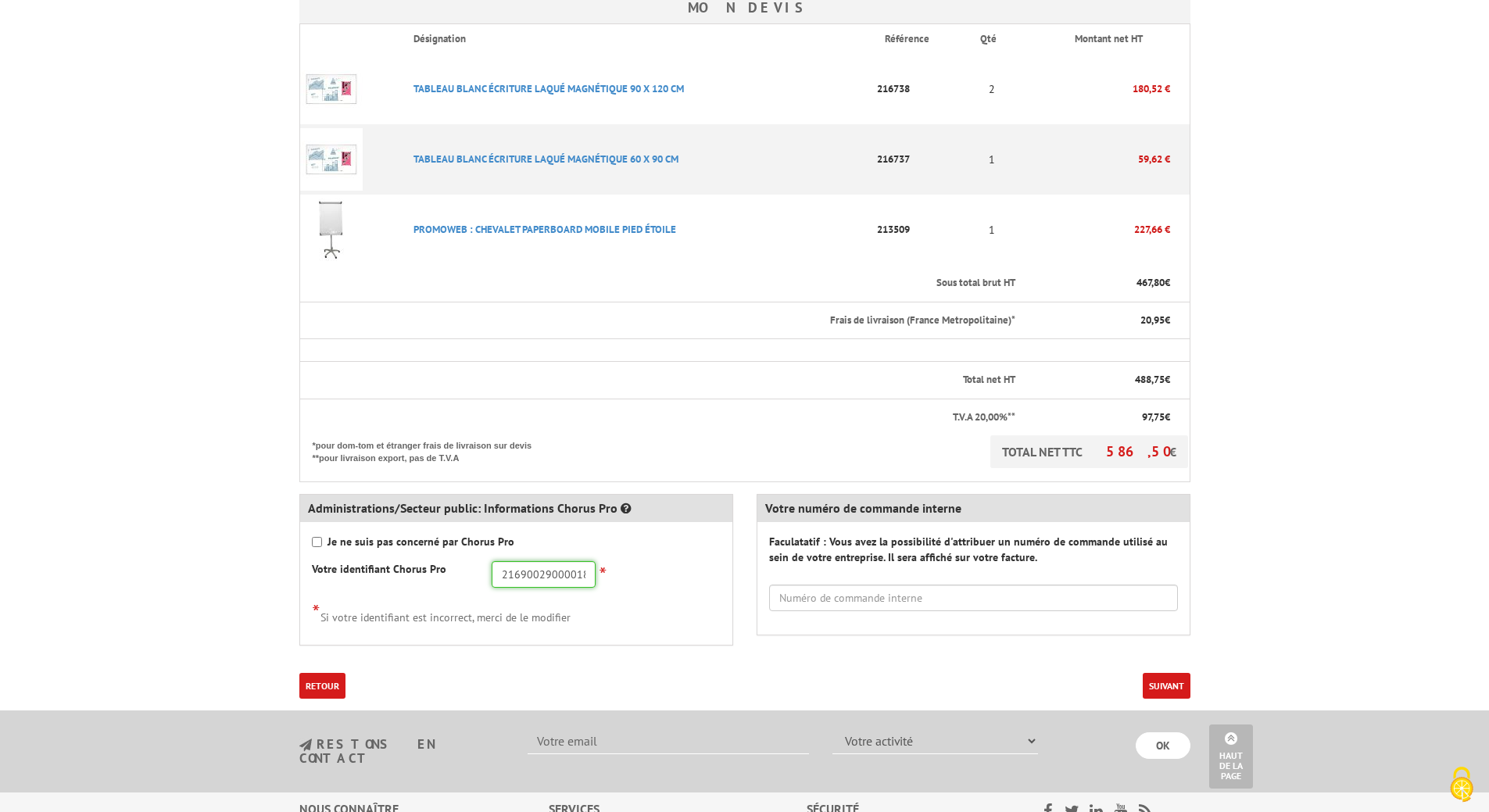
type input "21690029000018"
click at [1173, 682] on button "Suivant" at bounding box center [1167, 686] width 48 height 26
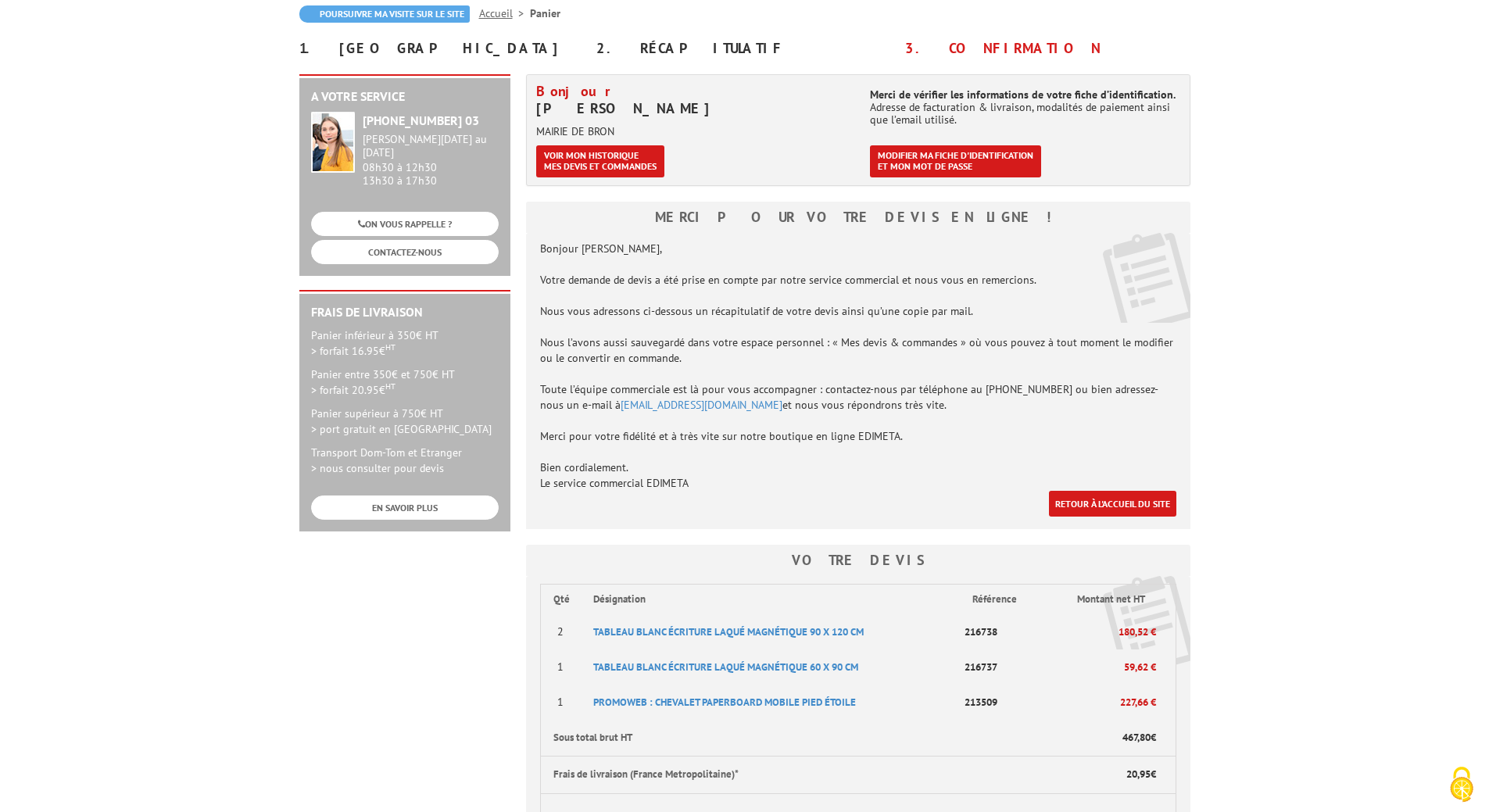
scroll to position [156, 0]
